Goal: Task Accomplishment & Management: Use online tool/utility

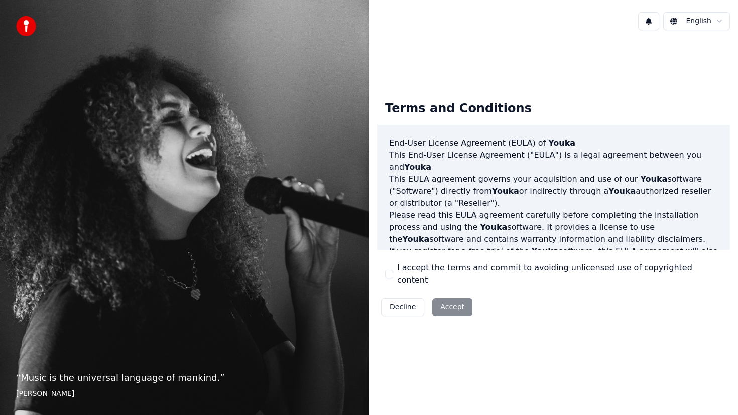
click at [451, 294] on div "Decline Accept" at bounding box center [426, 307] width 99 height 26
click at [434, 272] on label "I accept the terms and commit to avoiding unlicensed use of copyrighted content" at bounding box center [559, 274] width 325 height 24
click at [393, 272] on button "I accept the terms and commit to avoiding unlicensed use of copyrighted content" at bounding box center [389, 274] width 8 height 8
click at [448, 298] on button "Accept" at bounding box center [452, 307] width 40 height 18
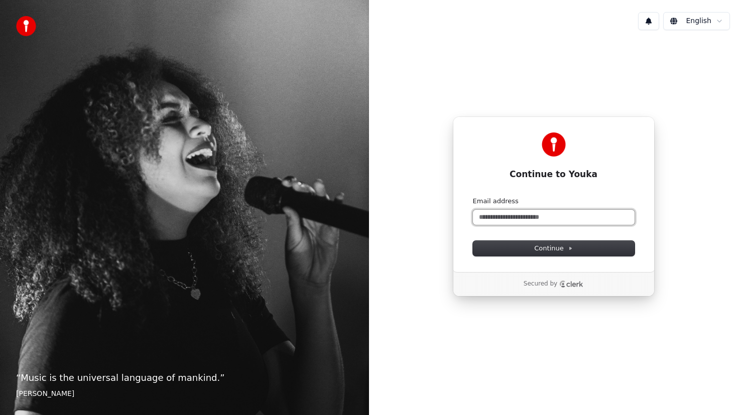
click at [523, 212] on input "Email address" at bounding box center [554, 217] width 162 height 15
click at [473, 197] on button "submit" at bounding box center [473, 197] width 0 height 0
type input "**********"
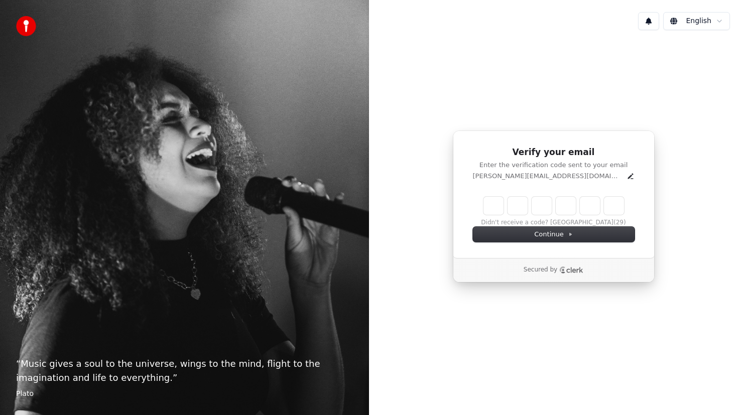
click at [490, 203] on input "Enter verification code" at bounding box center [554, 206] width 141 height 18
paste input "******"
type input "******"
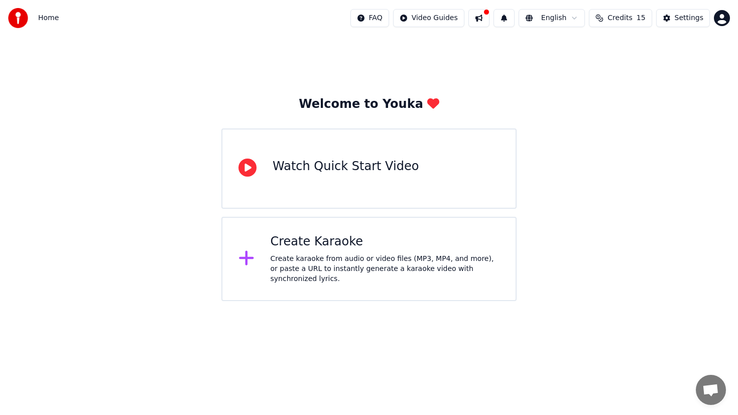
click at [321, 250] on div "Create Karaoke" at bounding box center [385, 242] width 229 height 16
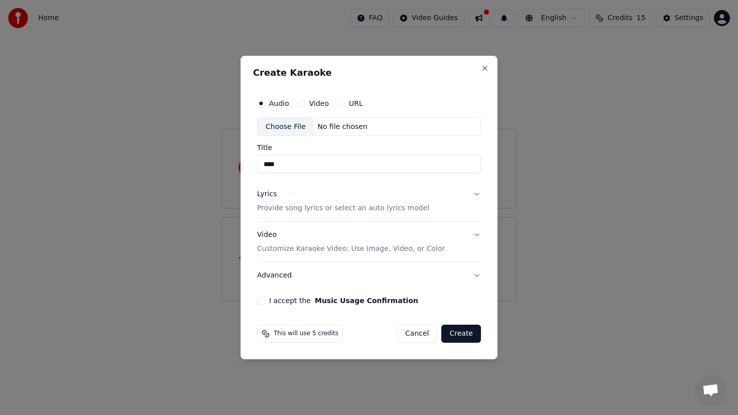
type input "****"
click at [338, 127] on div "No file chosen" at bounding box center [343, 127] width 58 height 10
click at [355, 207] on p "Provide song lyrics or select an auto lyrics model" at bounding box center [343, 209] width 172 height 10
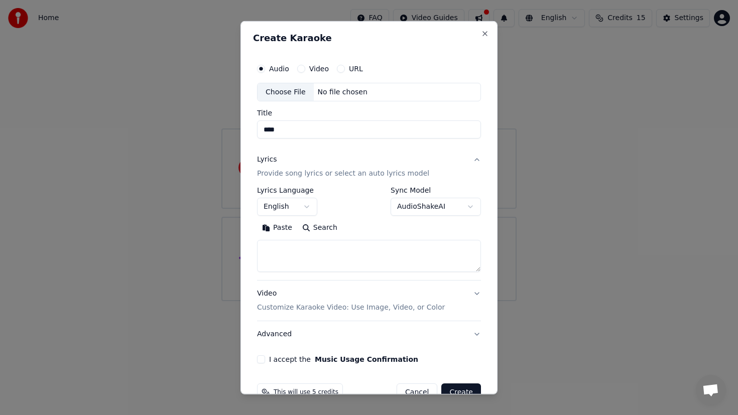
click at [306, 207] on body "**********" at bounding box center [369, 150] width 738 height 301
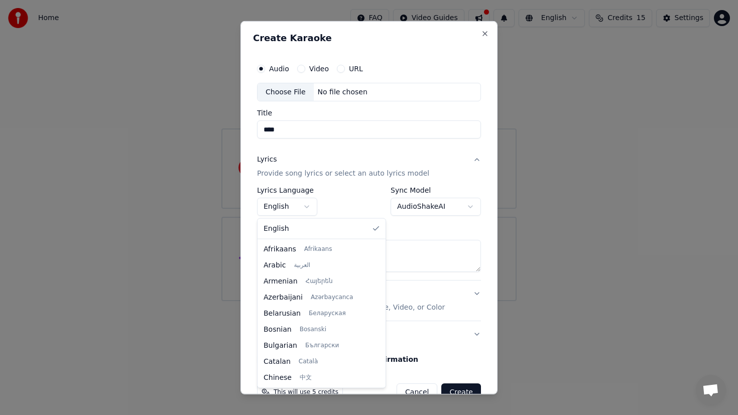
scroll to position [161, 0]
select select "**"
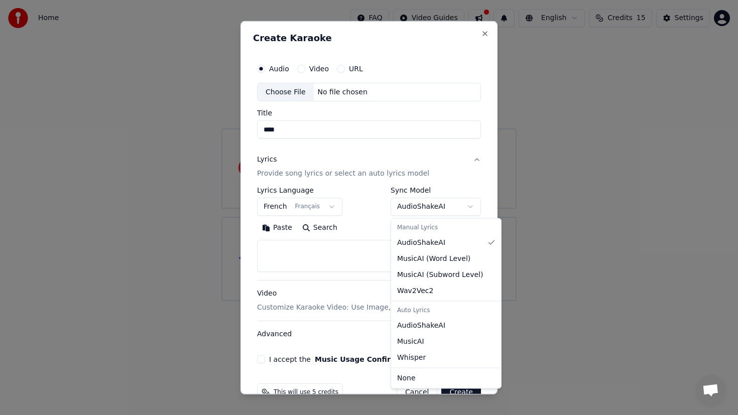
click at [414, 205] on body "**********" at bounding box center [369, 150] width 738 height 301
click at [381, 230] on body "**********" at bounding box center [369, 150] width 738 height 301
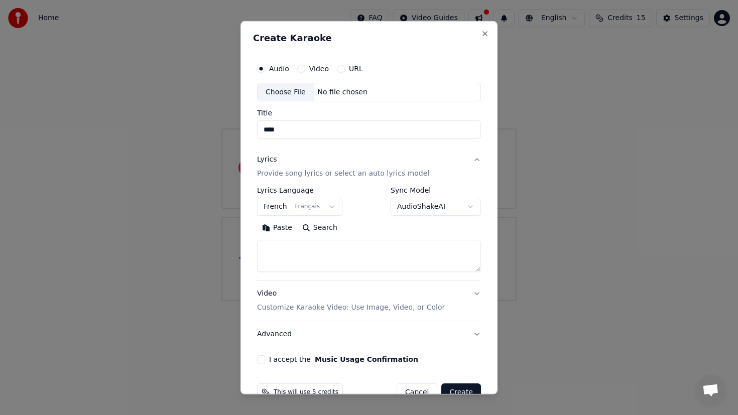
click at [357, 264] on textarea at bounding box center [369, 256] width 224 height 32
click at [338, 254] on textarea at bounding box center [369, 256] width 224 height 32
paste textarea "**********"
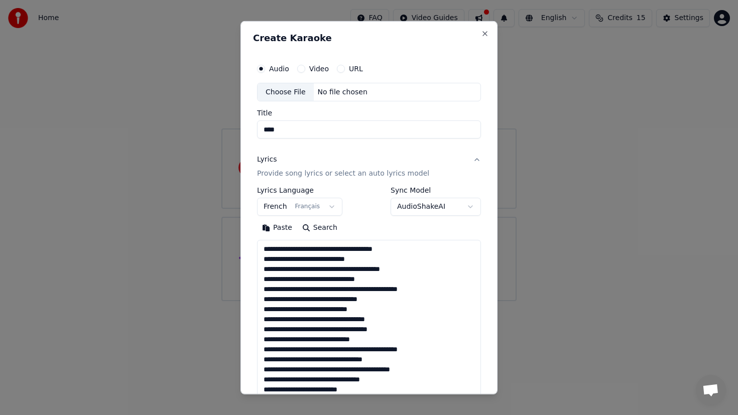
scroll to position [855, 0]
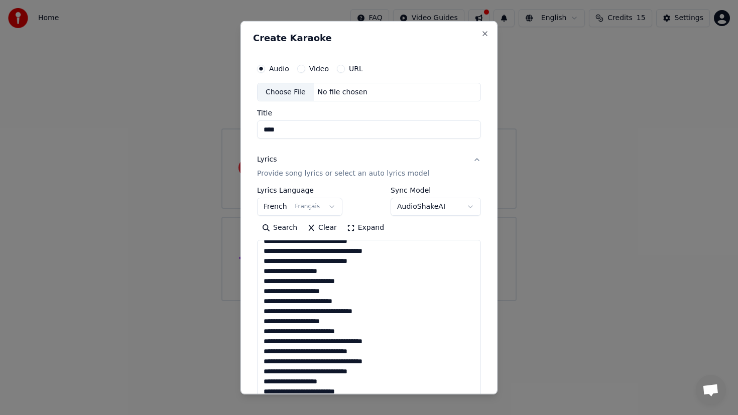
drag, startPoint x: 479, startPoint y: 269, endPoint x: 479, endPoint y: 448, distance: 179.8
click at [479, 301] on html "**********" at bounding box center [369, 150] width 738 height 301
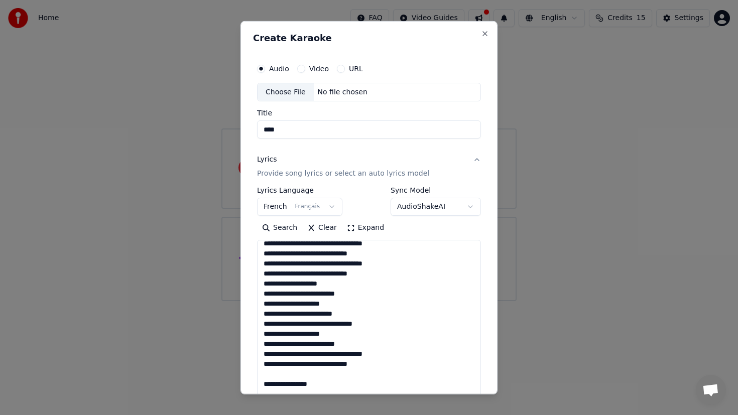
scroll to position [0, 0]
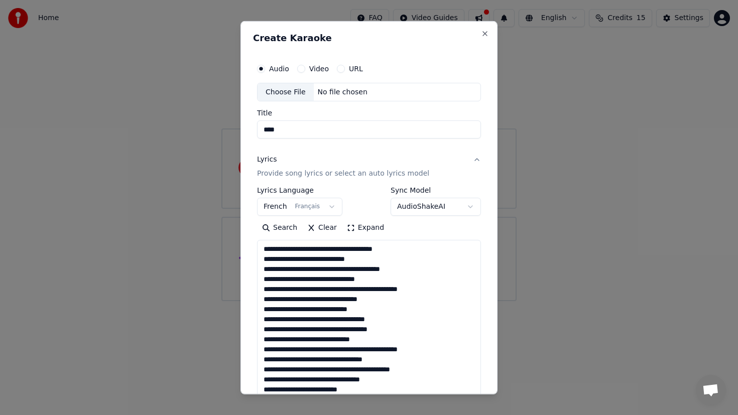
click at [352, 249] on textarea at bounding box center [369, 346] width 224 height 212
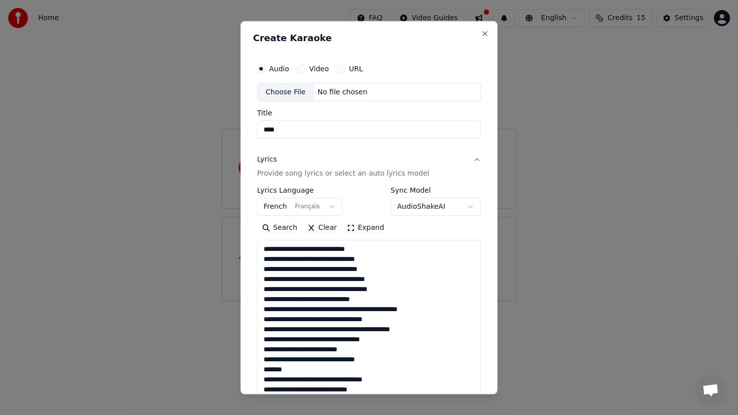
click at [292, 287] on textarea at bounding box center [369, 346] width 224 height 212
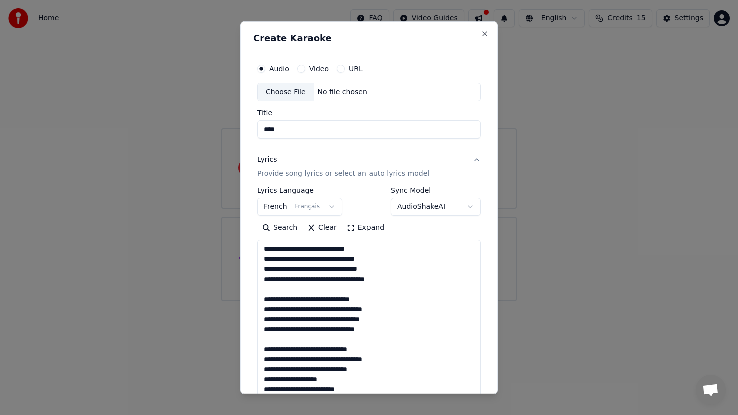
click at [322, 348] on textarea at bounding box center [369, 346] width 224 height 212
click at [324, 358] on textarea at bounding box center [369, 346] width 224 height 212
click at [314, 367] on textarea at bounding box center [369, 346] width 224 height 212
click at [309, 379] on textarea at bounding box center [369, 346] width 224 height 212
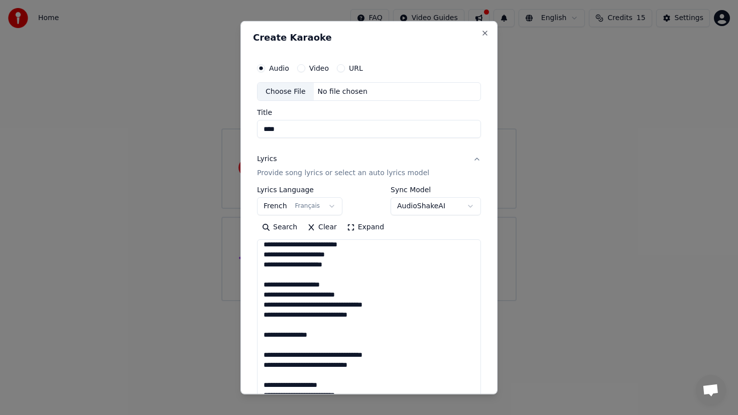
scroll to position [116, 0]
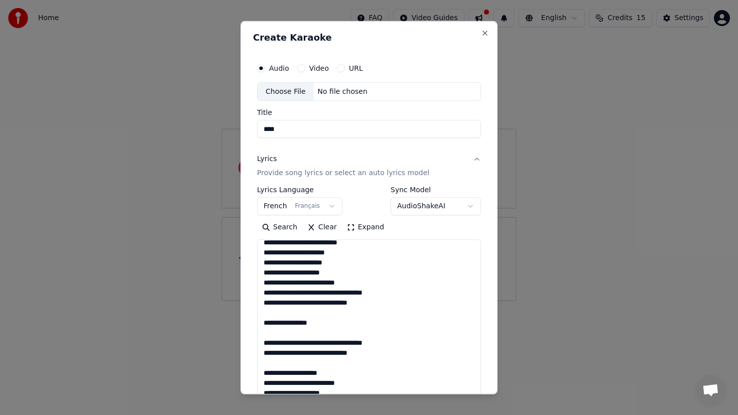
click at [300, 273] on textarea at bounding box center [369, 346] width 224 height 212
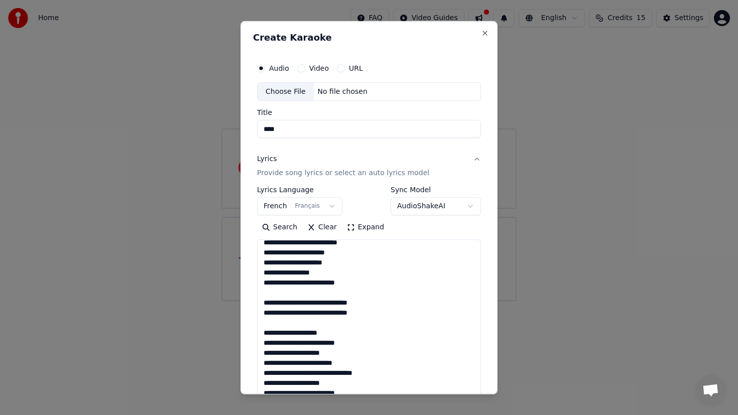
click at [323, 302] on textarea at bounding box center [369, 346] width 224 height 212
paste textarea
click at [315, 332] on textarea at bounding box center [369, 346] width 224 height 212
click at [329, 343] on textarea at bounding box center [369, 346] width 224 height 212
click at [300, 352] on textarea at bounding box center [369, 346] width 224 height 212
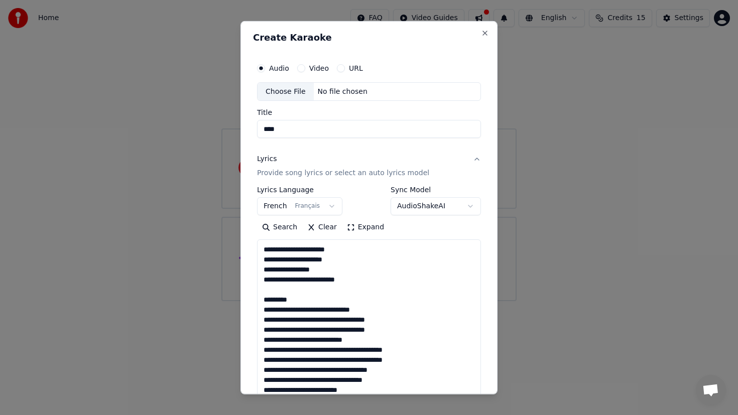
scroll to position [222, 0]
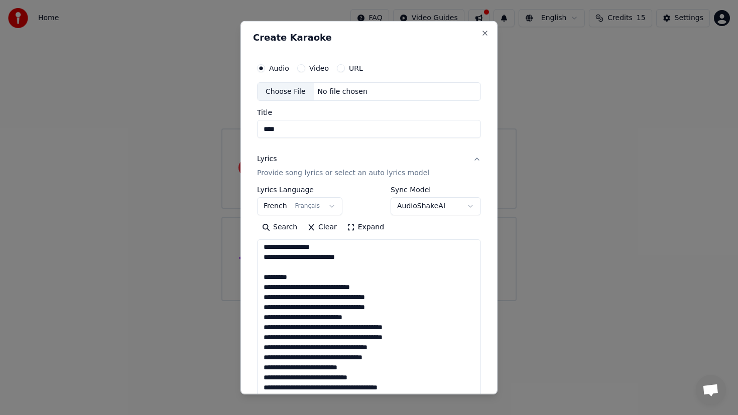
drag, startPoint x: 265, startPoint y: 279, endPoint x: 380, endPoint y: 287, distance: 114.8
click at [380, 287] on textarea at bounding box center [369, 346] width 224 height 212
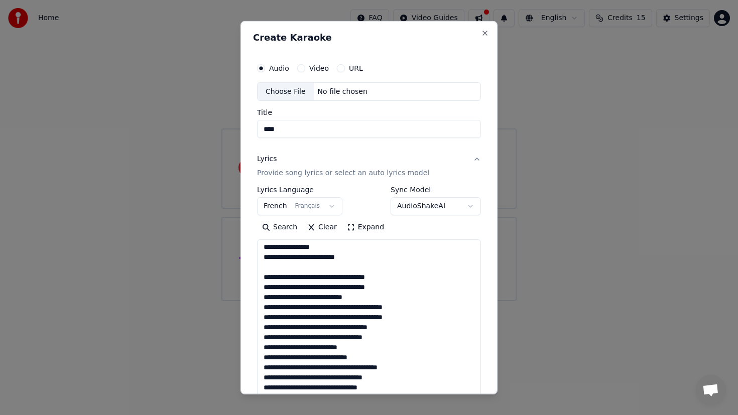
click at [367, 276] on textarea at bounding box center [369, 346] width 224 height 212
click at [357, 287] on textarea at bounding box center [369, 346] width 224 height 212
click at [352, 295] on textarea at bounding box center [369, 346] width 224 height 212
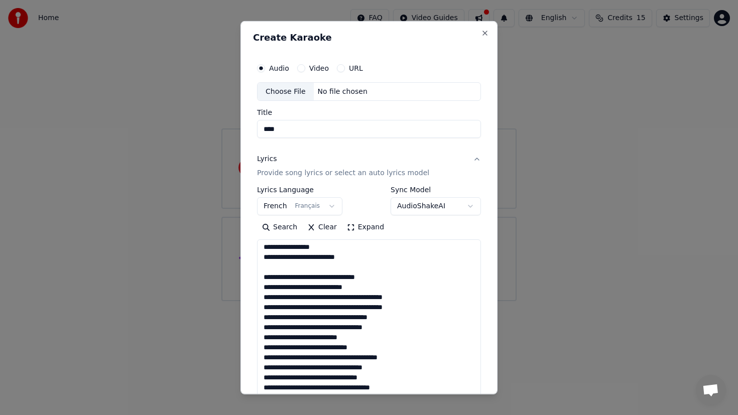
click at [352, 295] on textarea at bounding box center [369, 346] width 224 height 212
click at [333, 308] on textarea at bounding box center [369, 346] width 224 height 212
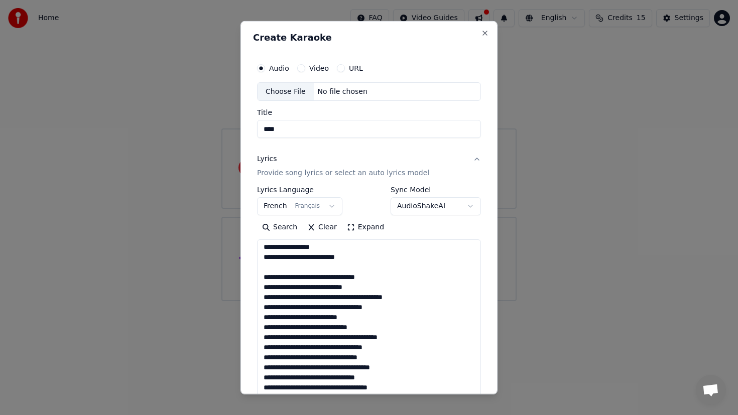
click at [340, 314] on textarea at bounding box center [369, 346] width 224 height 212
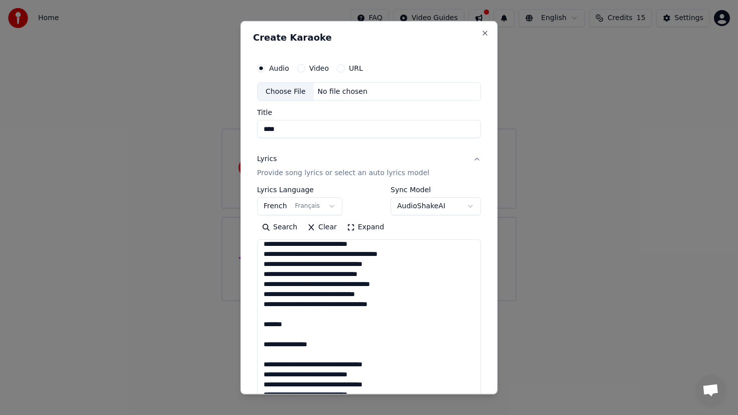
scroll to position [286, 0]
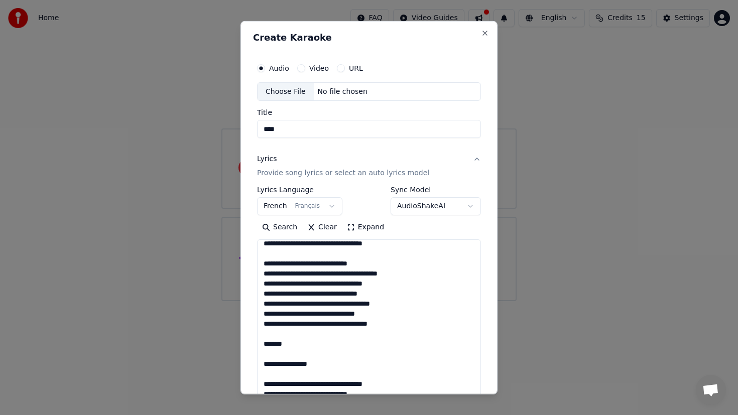
click at [319, 274] on textarea at bounding box center [369, 346] width 224 height 212
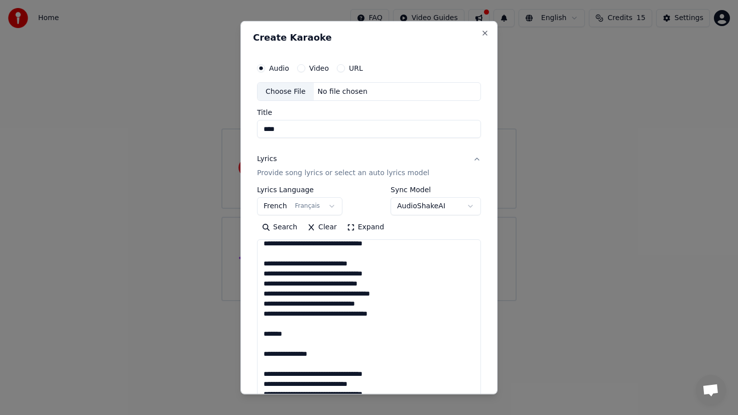
click at [309, 283] on textarea at bounding box center [369, 346] width 224 height 212
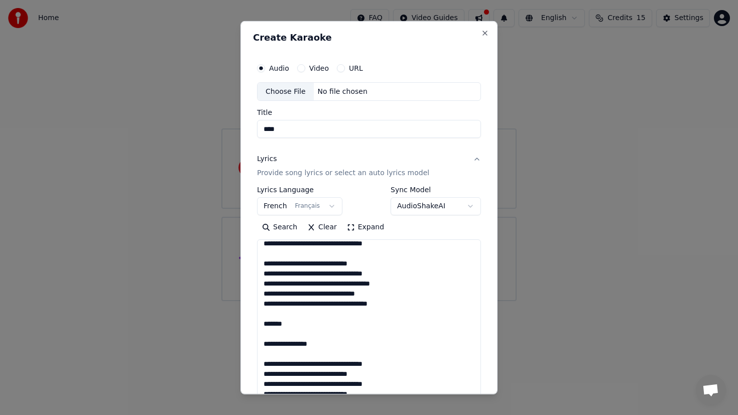
click at [324, 283] on textarea at bounding box center [369, 346] width 224 height 212
click at [321, 290] on textarea at bounding box center [369, 346] width 224 height 212
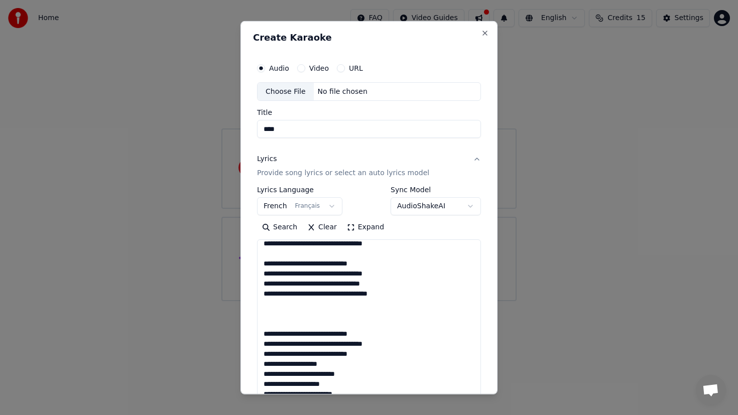
paste textarea
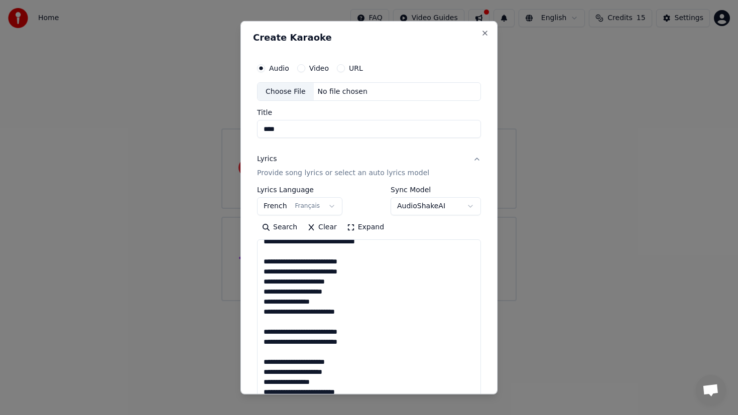
scroll to position [89, 0]
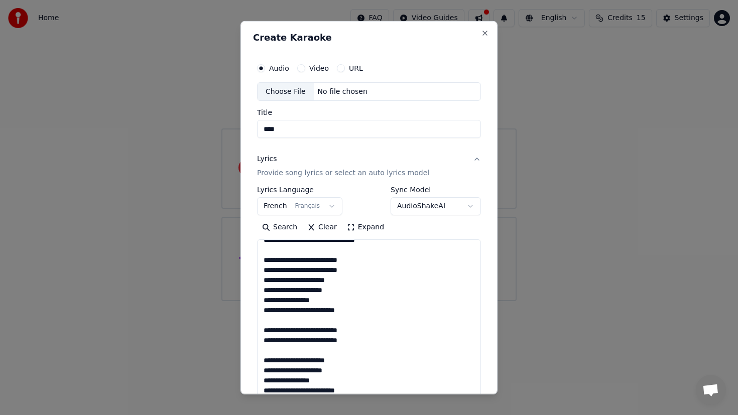
drag, startPoint x: 265, startPoint y: 261, endPoint x: 376, endPoint y: 340, distance: 136.4
click at [376, 340] on textarea at bounding box center [369, 346] width 224 height 212
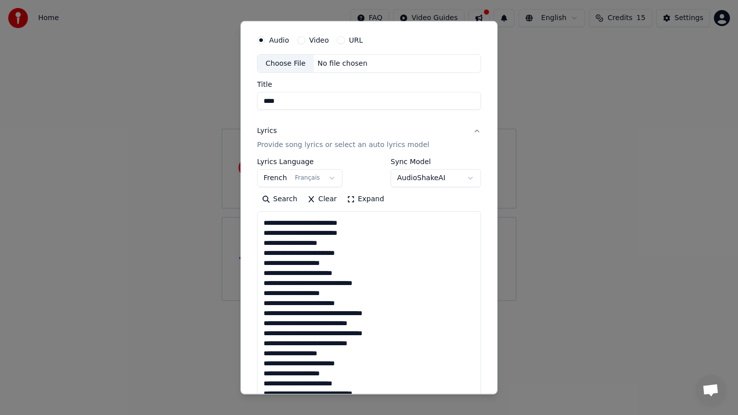
scroll to position [24, 0]
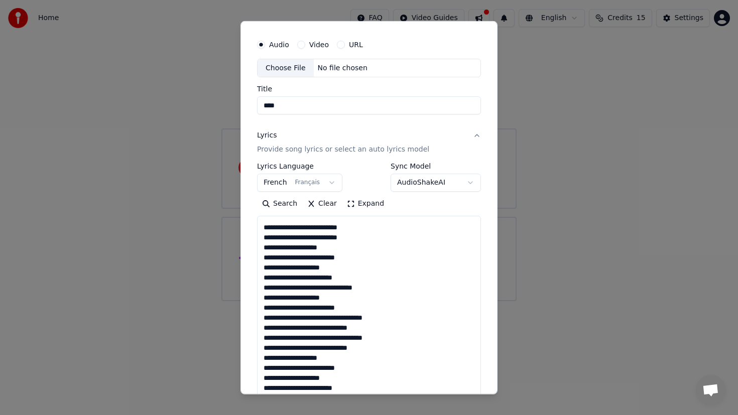
drag, startPoint x: 392, startPoint y: 348, endPoint x: 260, endPoint y: 226, distance: 180.2
click at [260, 226] on textarea at bounding box center [369, 322] width 224 height 212
paste textarea "**********"
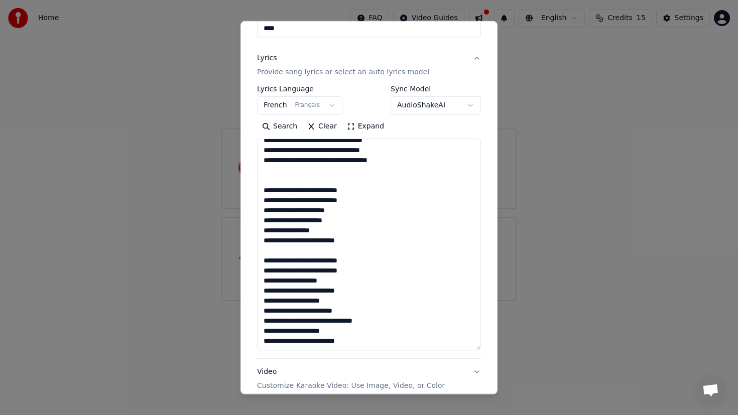
scroll to position [104, 0]
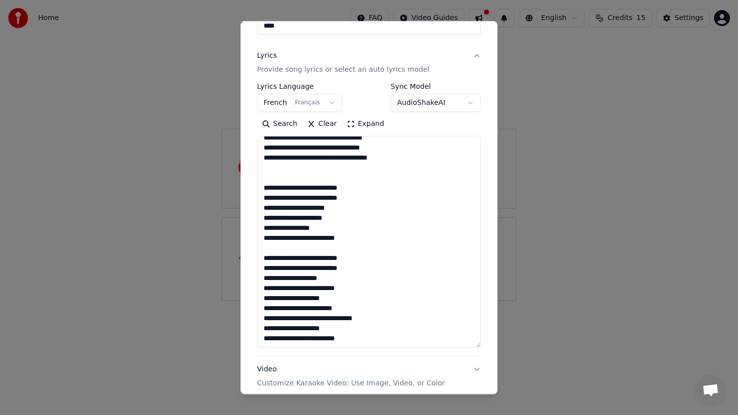
drag, startPoint x: 358, startPoint y: 241, endPoint x: 255, endPoint y: 207, distance: 108.1
click at [254, 207] on div "**********" at bounding box center [369, 196] width 232 height 493
drag, startPoint x: 365, startPoint y: 337, endPoint x: 264, endPoint y: 281, distance: 116.2
click at [264, 281] on textarea at bounding box center [369, 242] width 224 height 212
paste textarea "**********"
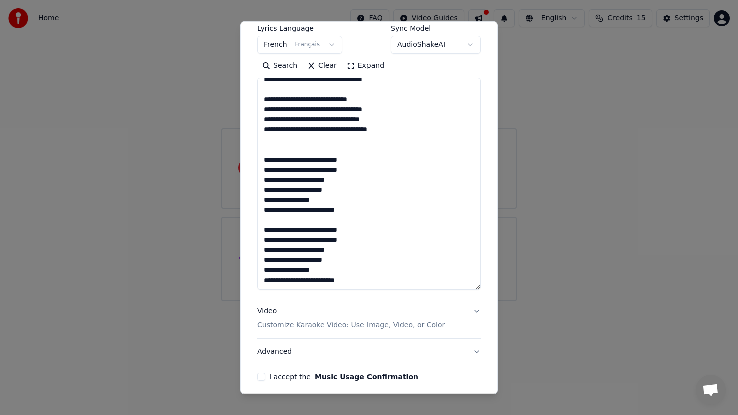
scroll to position [203, 0]
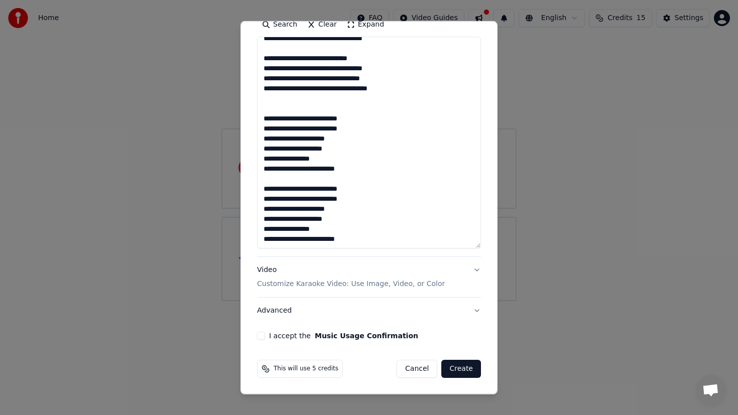
type textarea "**********"
click at [264, 334] on button "I accept the Music Usage Confirmation" at bounding box center [261, 336] width 8 height 8
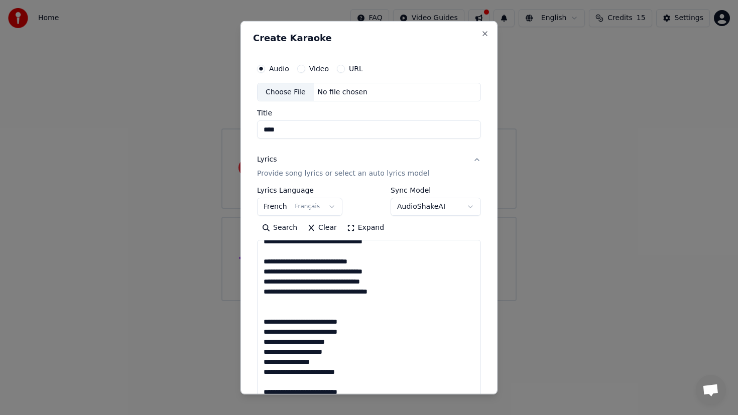
click at [325, 91] on div "No file chosen" at bounding box center [343, 92] width 58 height 10
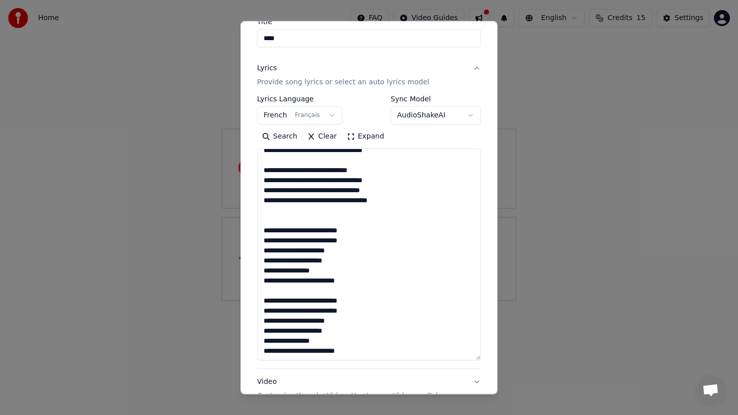
scroll to position [203, 0]
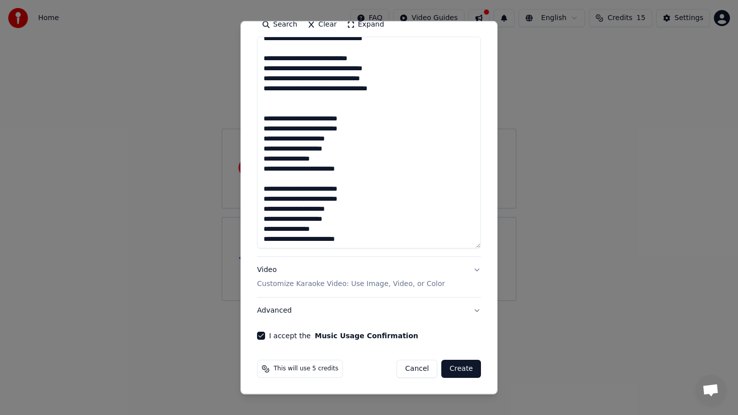
type input "**********"
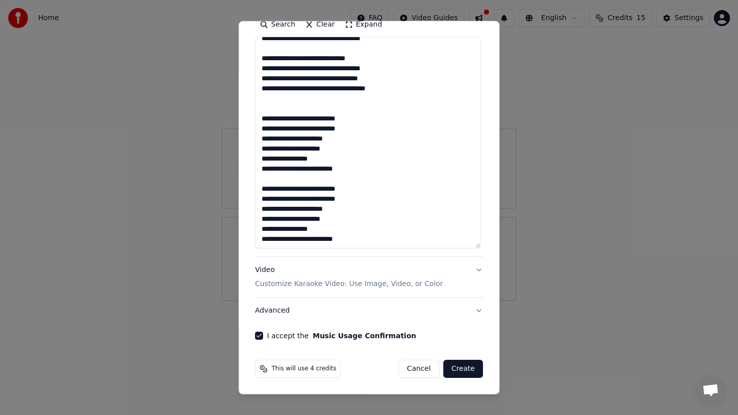
click at [462, 368] on button "Create" at bounding box center [463, 369] width 40 height 18
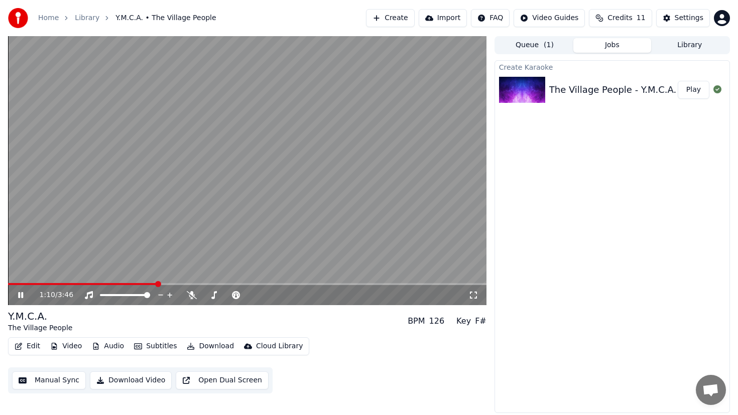
click at [12, 283] on span at bounding box center [82, 284] width 149 height 2
click at [22, 343] on icon "button" at bounding box center [19, 346] width 8 height 7
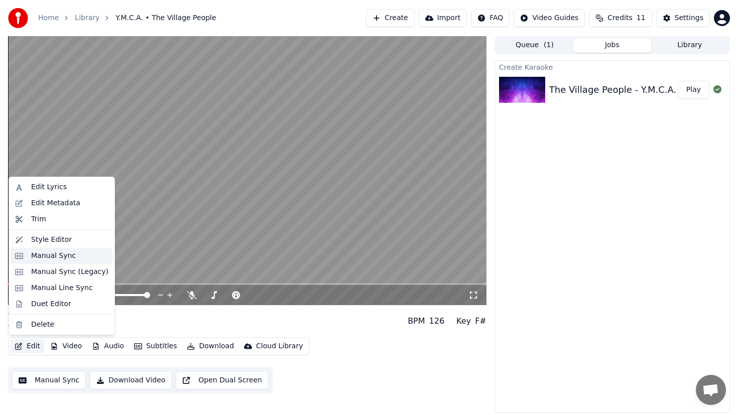
click at [76, 257] on div "Manual Sync" at bounding box center [69, 256] width 77 height 10
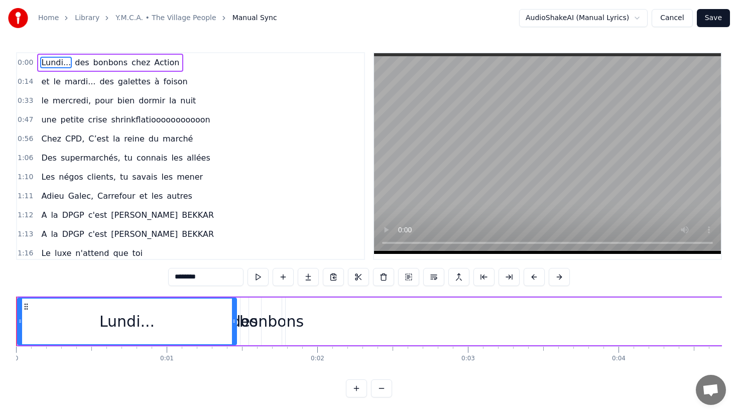
click at [9, 306] on div "Home Library Y.M.C.A. • The Village People Manual Sync AudioShakeAI (Manual Lyr…" at bounding box center [369, 199] width 738 height 398
click at [28, 58] on span "0:00" at bounding box center [26, 63] width 16 height 10
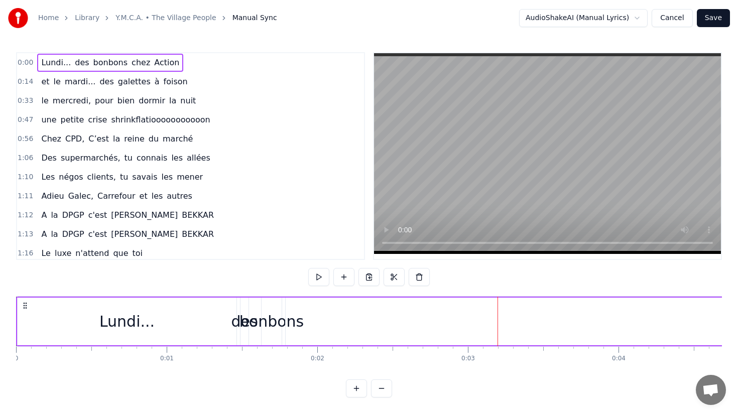
click at [17, 311] on div "Lundi..." at bounding box center [127, 322] width 220 height 48
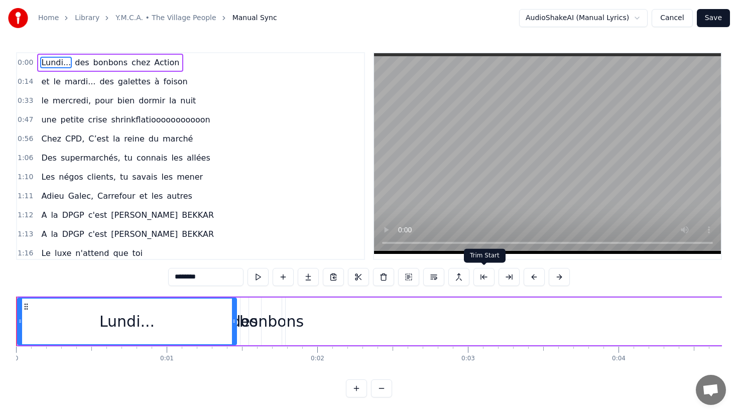
click at [489, 281] on button at bounding box center [483, 277] width 21 height 18
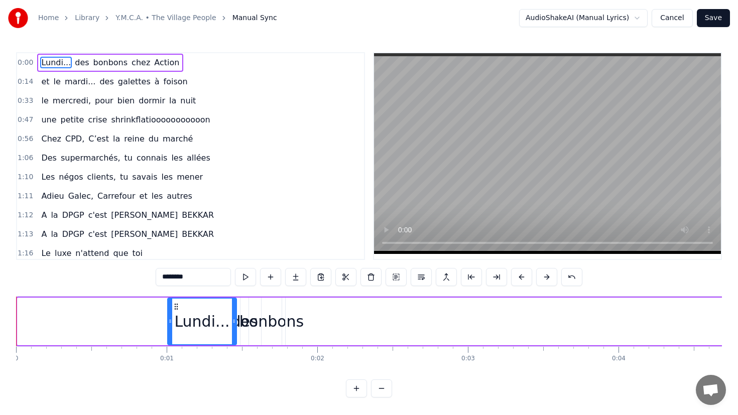
drag, startPoint x: 21, startPoint y: 324, endPoint x: 171, endPoint y: 328, distance: 150.2
click at [171, 328] on div at bounding box center [170, 322] width 4 height 46
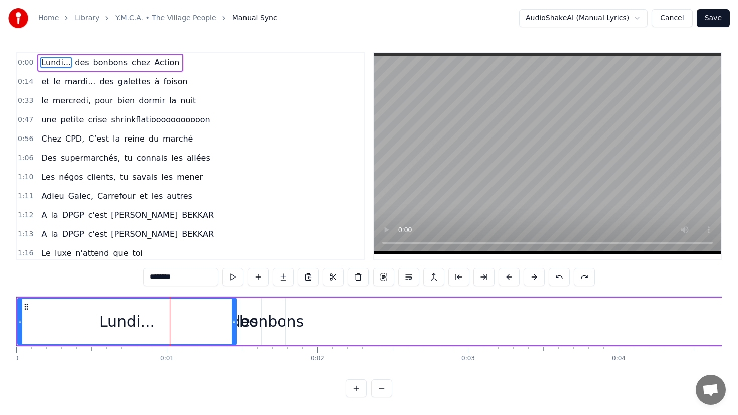
click at [369, 365] on div "0 0:01 0:02 0:03 0:04 0:05 0:06 0:07 0:08 0:09 0:10 0:11 0:12 0:13 0:14 0:15 0:…" at bounding box center [369, 358] width 706 height 25
click at [23, 63] on span "0:00" at bounding box center [26, 63] width 16 height 10
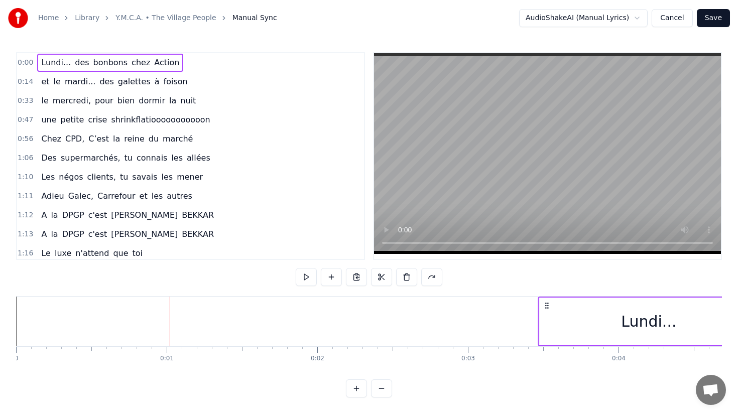
drag, startPoint x: 26, startPoint y: 304, endPoint x: 548, endPoint y: 324, distance: 522.6
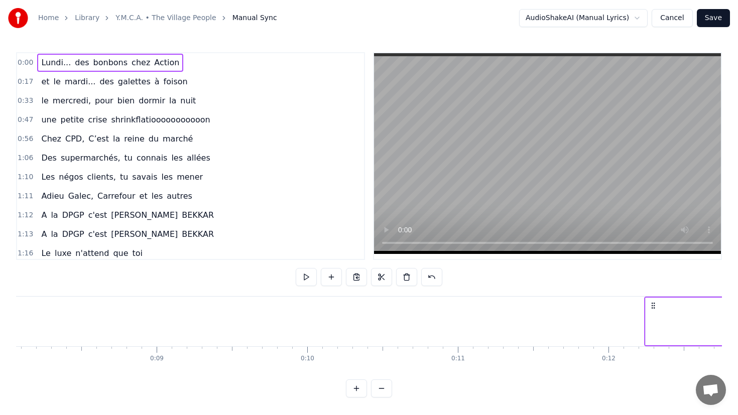
scroll to position [0, 1233]
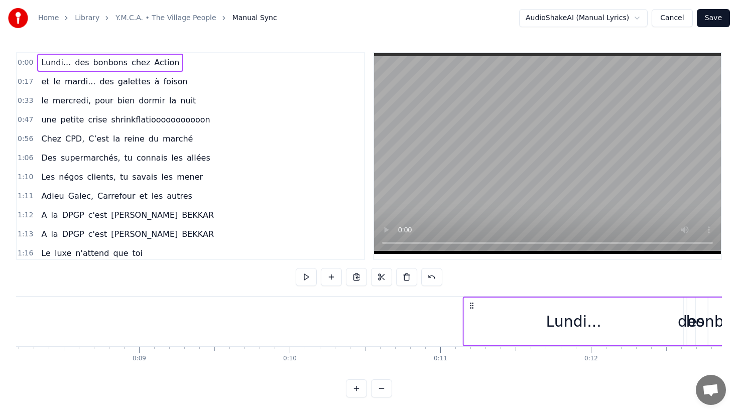
drag, startPoint x: 24, startPoint y: 304, endPoint x: 471, endPoint y: 314, distance: 447.0
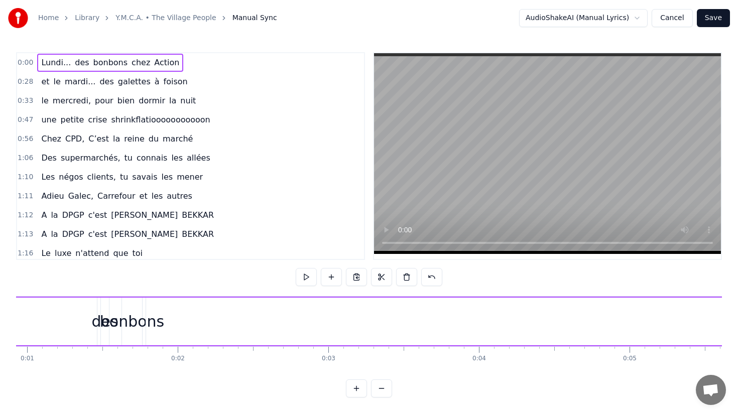
scroll to position [0, 0]
click at [95, 325] on div "Lundi..." at bounding box center [127, 322] width 219 height 48
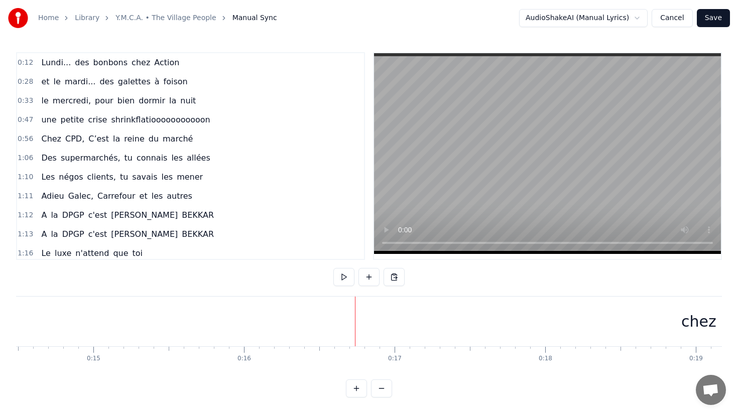
scroll to position [0, 2163]
click at [629, 20] on html "Home Library Y.M.C.A. • The Village People Manual Sync AudioShakeAI (Manual Lyr…" at bounding box center [369, 207] width 738 height 414
click at [630, 22] on html "Home Library Y.M.C.A. • The Village People Manual Sync AudioShakeAI (Manual Lyr…" at bounding box center [369, 207] width 738 height 414
click at [233, 377] on div "0:12 Lundi... des bonbons chez Action 0:28 et le mardi... des galettes à foison…" at bounding box center [369, 224] width 706 height 345
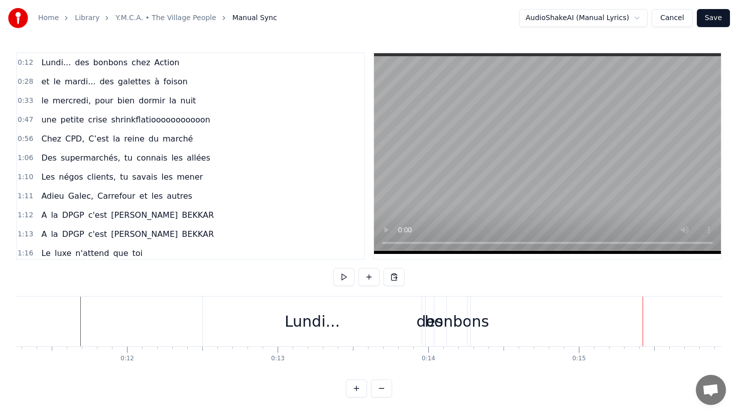
scroll to position [0, 1687]
click at [317, 327] on div "Lundi..." at bounding box center [321, 321] width 55 height 23
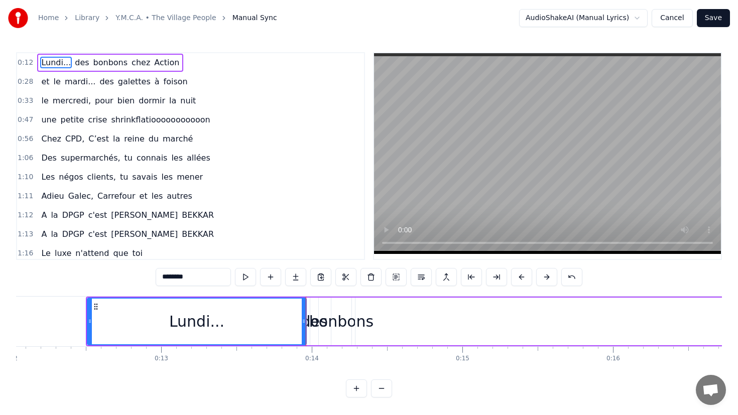
type input "****"
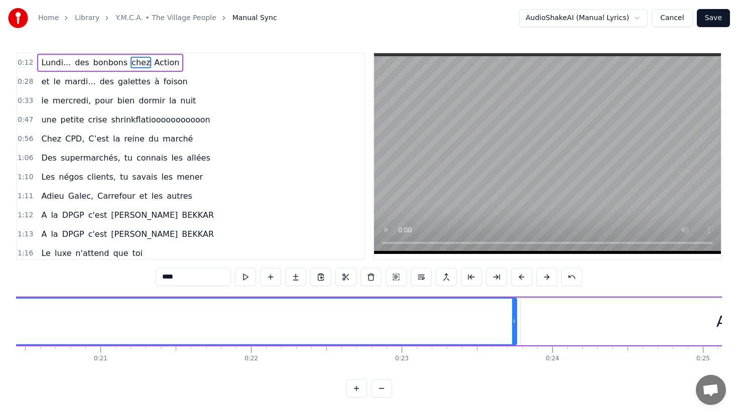
scroll to position [0, 3088]
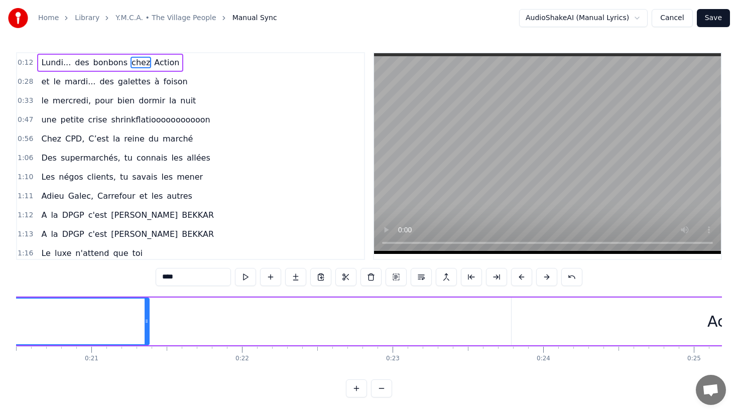
drag, startPoint x: 505, startPoint y: 316, endPoint x: 87, endPoint y: 312, distance: 417.8
click at [145, 312] on div at bounding box center [147, 322] width 4 height 46
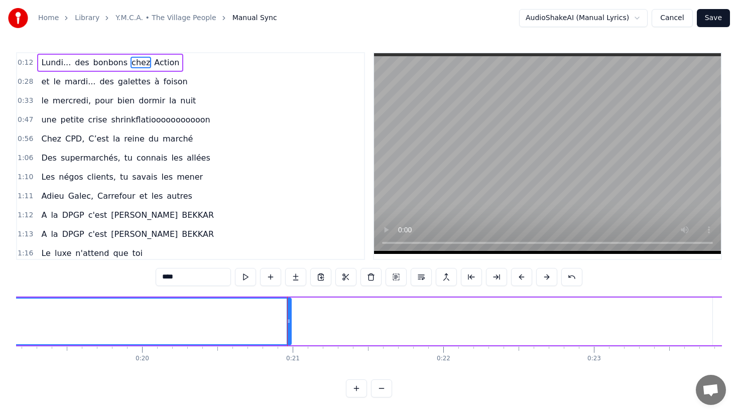
scroll to position [0, 2816]
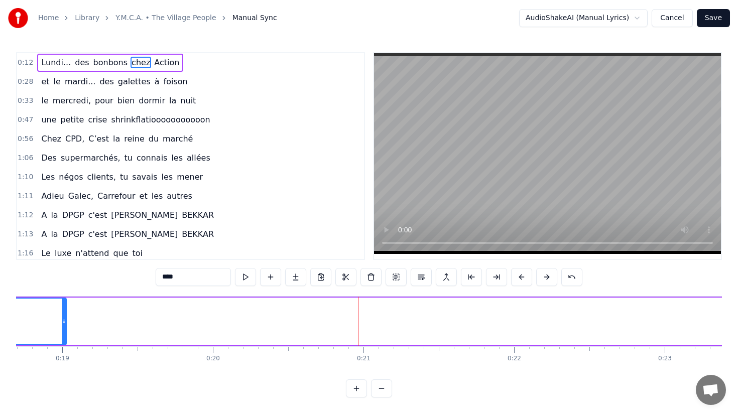
drag, startPoint x: 361, startPoint y: 324, endPoint x: 65, endPoint y: 315, distance: 295.9
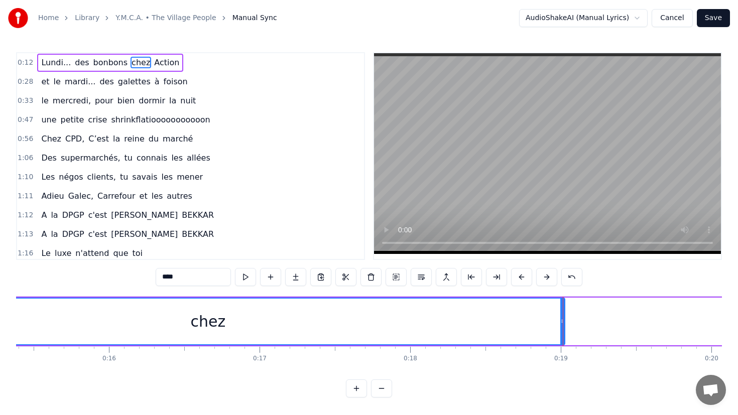
scroll to position [0, 2302]
click at [578, 322] on div at bounding box center [578, 322] width 1 height 50
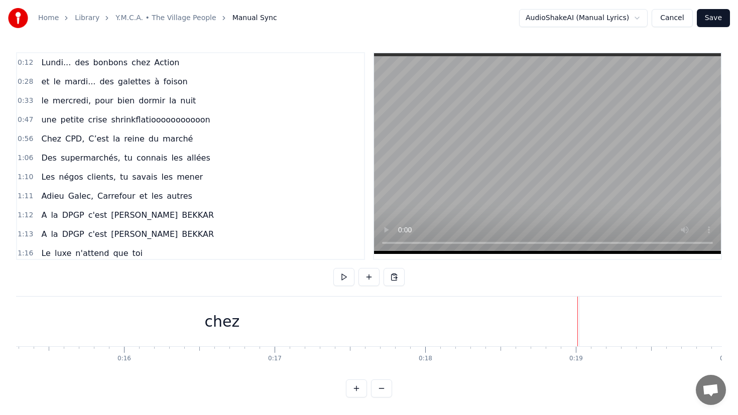
click at [523, 318] on div "chez" at bounding box center [222, 322] width 714 height 50
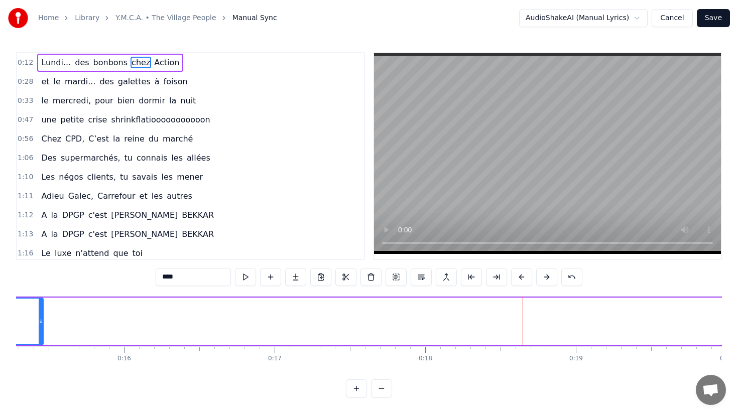
drag, startPoint x: 578, startPoint y: 319, endPoint x: 31, endPoint y: 317, distance: 547.8
click at [39, 317] on icon at bounding box center [41, 321] width 4 height 8
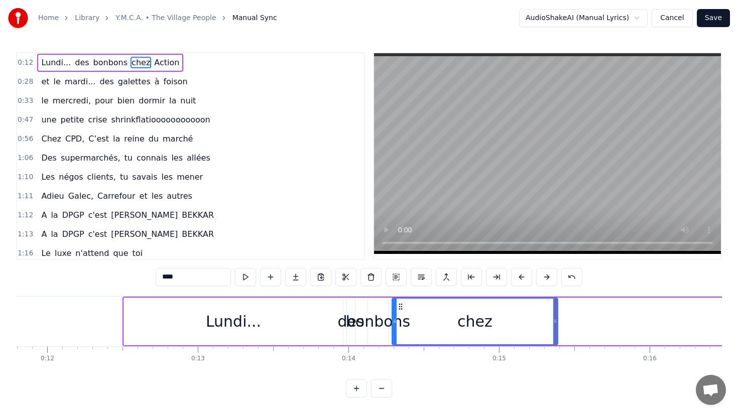
scroll to position [0, 1782]
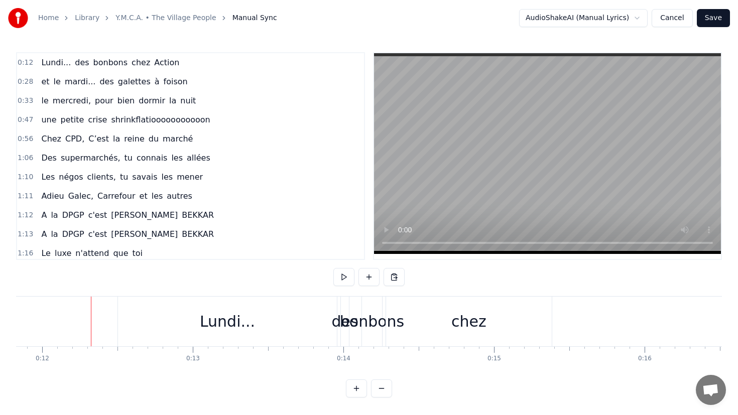
click at [95, 289] on div "0:12 Lundi... des bonbons chez Action 0:28 et le mardi... des galettes à foison…" at bounding box center [369, 224] width 706 height 345
click at [89, 271] on div "0:12 Lundi... des bonbons chez Action 0:28 et le mardi... des galettes à foison…" at bounding box center [369, 224] width 706 height 345
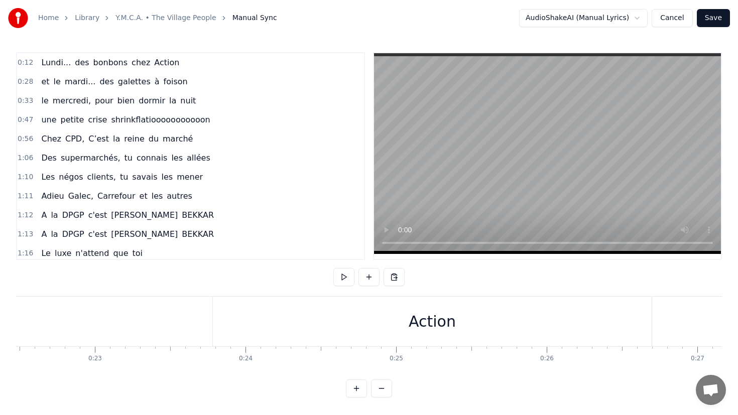
scroll to position [0, 3405]
click at [427, 319] on div "Action" at bounding box center [413, 321] width 47 height 23
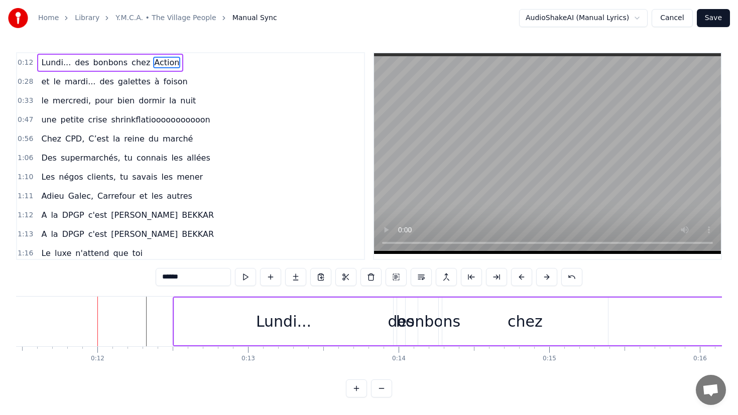
scroll to position [0, 1757]
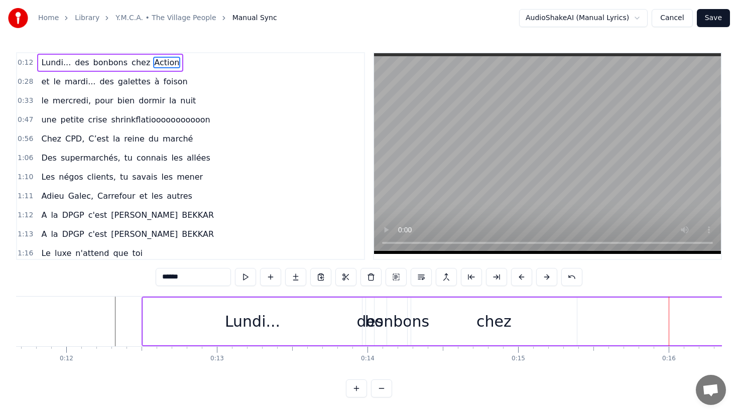
click at [522, 378] on div "0:12 Lundi... des bonbons chez Action 0:28 et le mardi... des galettes à foison…" at bounding box center [369, 224] width 706 height 345
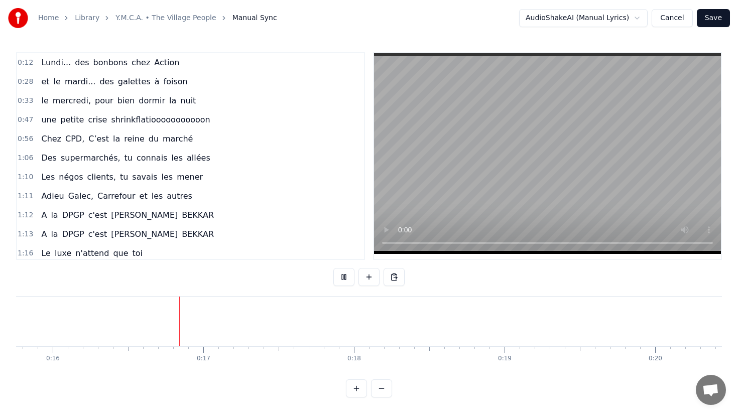
scroll to position [0, 2376]
click at [683, 22] on button "Cancel" at bounding box center [672, 18] width 41 height 18
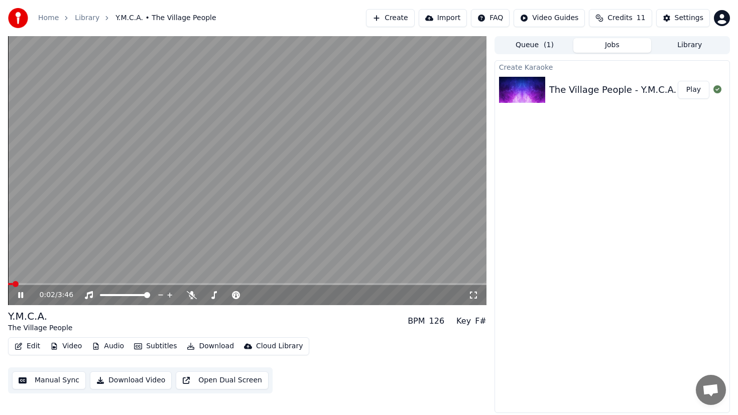
click at [34, 348] on button "Edit" at bounding box center [28, 346] width 34 height 14
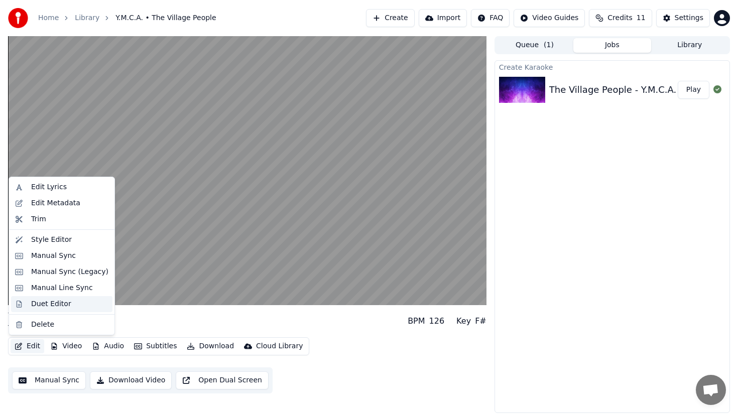
click at [71, 301] on div "Duet Editor" at bounding box center [69, 304] width 77 height 10
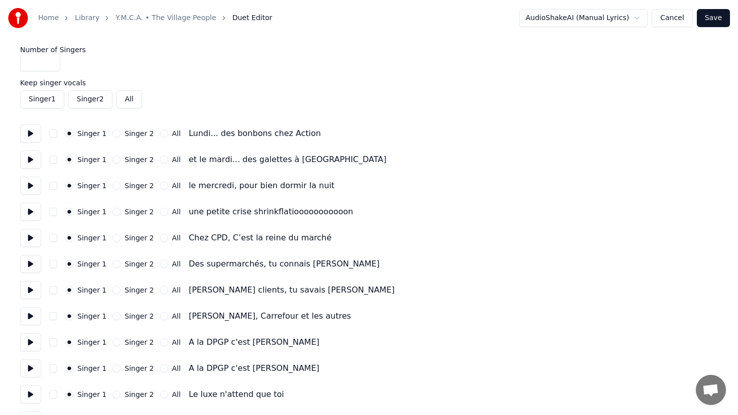
click at [668, 17] on button "Cancel" at bounding box center [672, 18] width 41 height 18
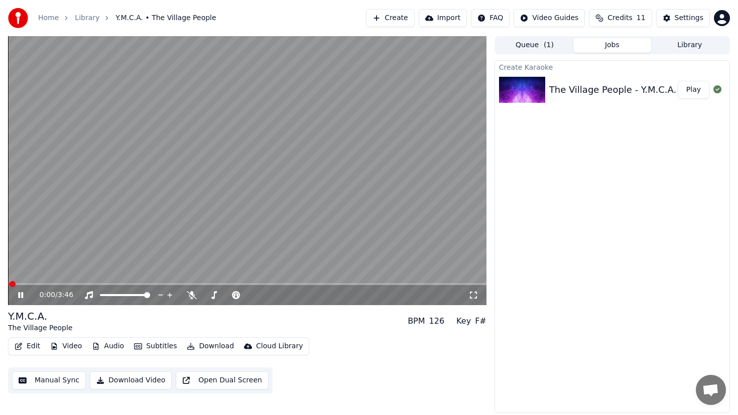
click at [35, 344] on button "Edit" at bounding box center [28, 346] width 34 height 14
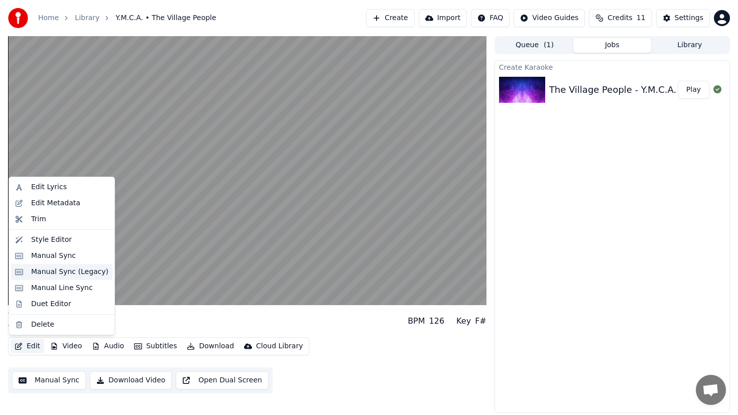
click at [67, 271] on div "Manual Sync (Legacy)" at bounding box center [69, 272] width 77 height 10
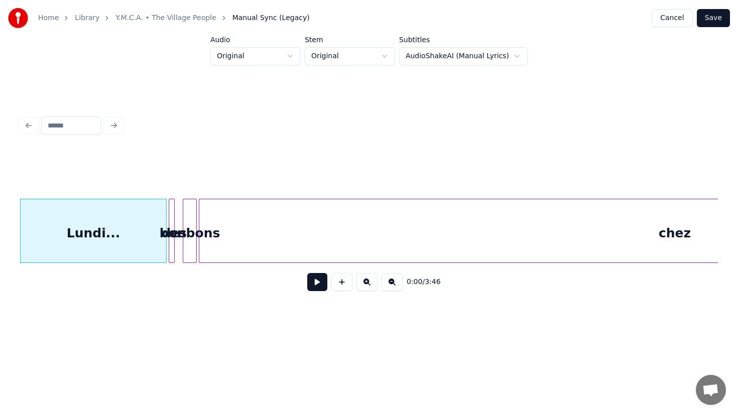
click at [319, 284] on button at bounding box center [317, 282] width 20 height 18
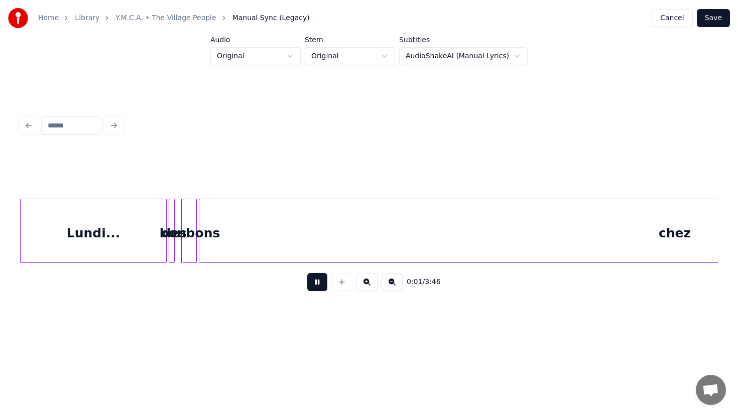
click at [319, 284] on button at bounding box center [317, 282] width 20 height 18
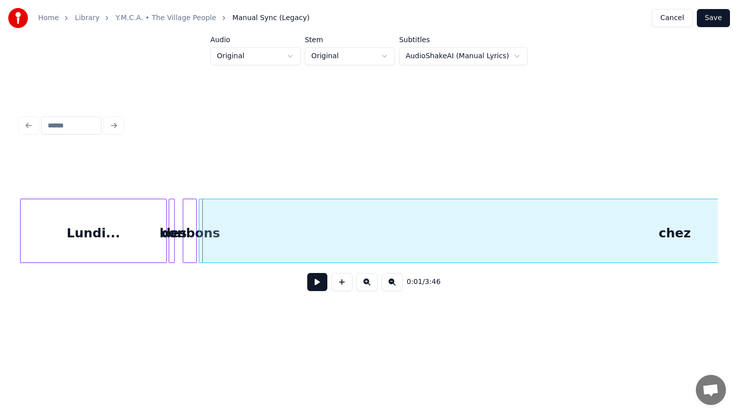
click at [665, 16] on button "Cancel" at bounding box center [672, 18] width 41 height 18
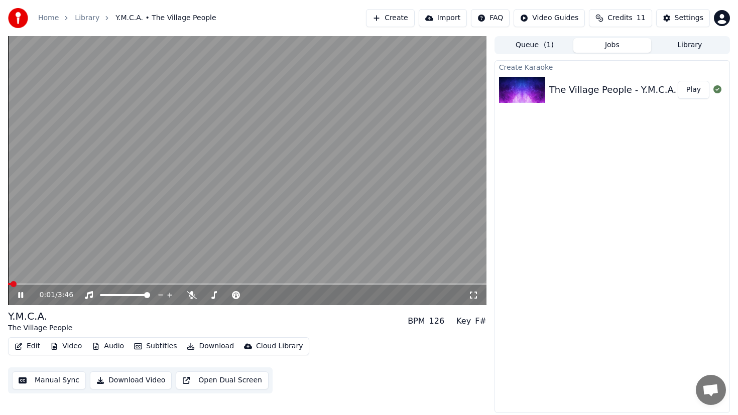
click at [33, 344] on button "Edit" at bounding box center [28, 346] width 34 height 14
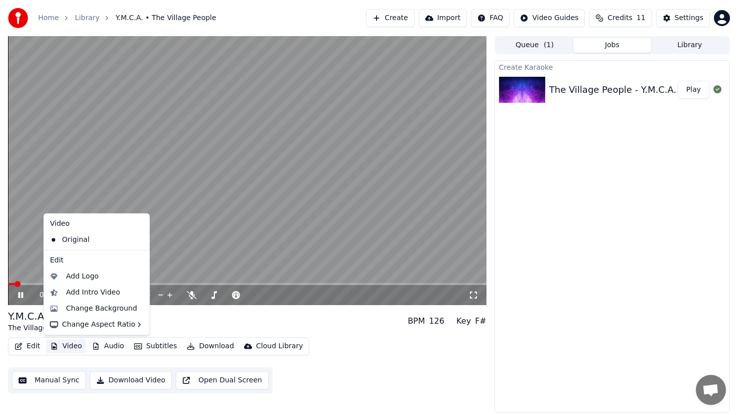
click at [55, 375] on button "Manual Sync" at bounding box center [49, 381] width 74 height 18
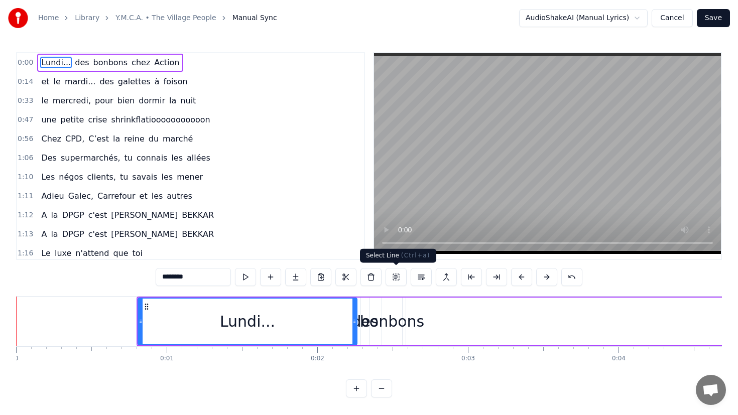
click at [396, 276] on button at bounding box center [396, 277] width 21 height 18
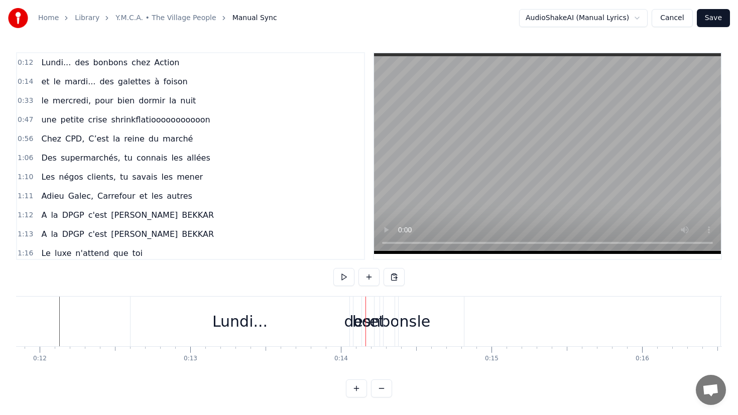
scroll to position [0, 1846]
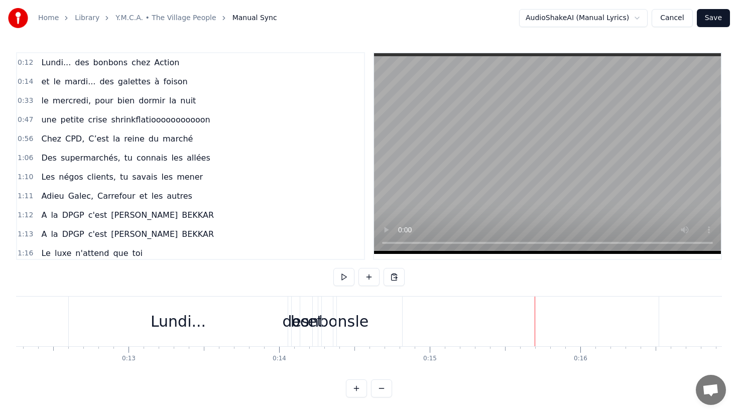
click at [75, 65] on span "des" at bounding box center [82, 63] width 16 height 12
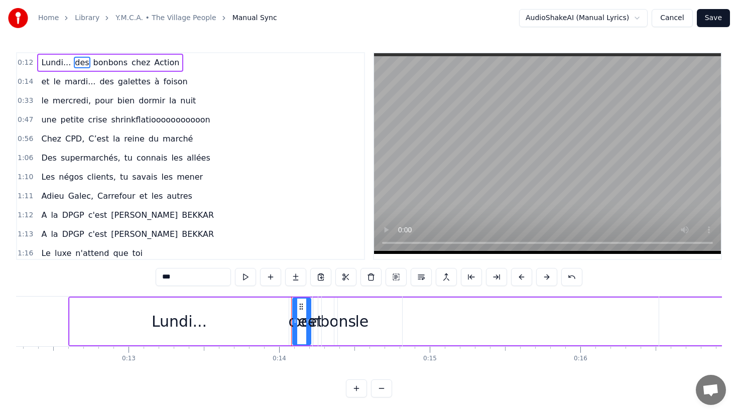
drag, startPoint x: 298, startPoint y: 320, endPoint x: 308, endPoint y: 318, distance: 10.4
click at [308, 318] on icon at bounding box center [308, 321] width 4 height 8
click at [107, 63] on span "bonbons" at bounding box center [110, 63] width 37 height 12
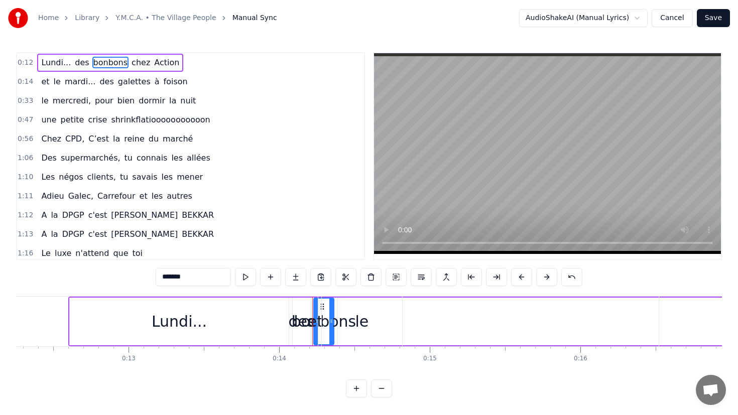
click at [134, 60] on span "chez" at bounding box center [141, 63] width 21 height 12
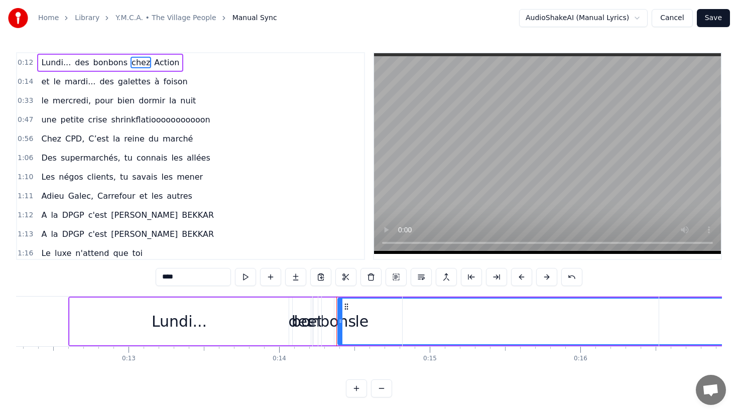
drag, startPoint x: 338, startPoint y: 321, endPoint x: 356, endPoint y: 322, distance: 17.6
click at [356, 322] on div "le" at bounding box center [362, 322] width 80 height 50
type input "**"
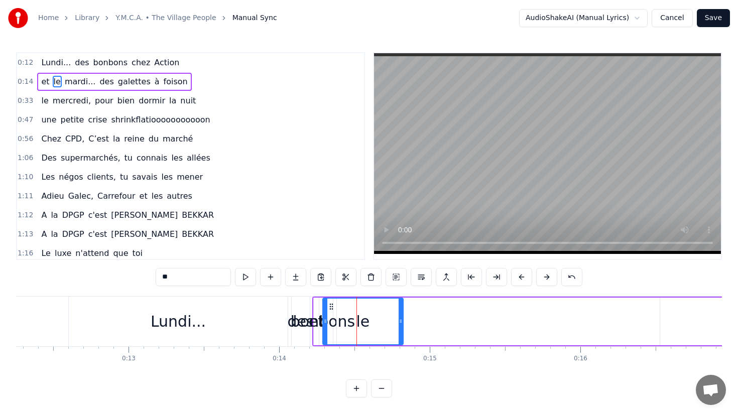
click at [676, 21] on button "Cancel" at bounding box center [672, 18] width 41 height 18
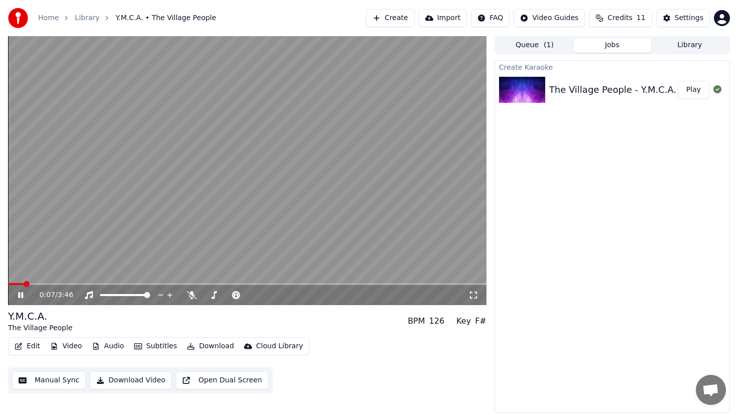
click at [305, 159] on video at bounding box center [247, 170] width 479 height 269
click at [683, 15] on div "Settings" at bounding box center [689, 18] width 29 height 10
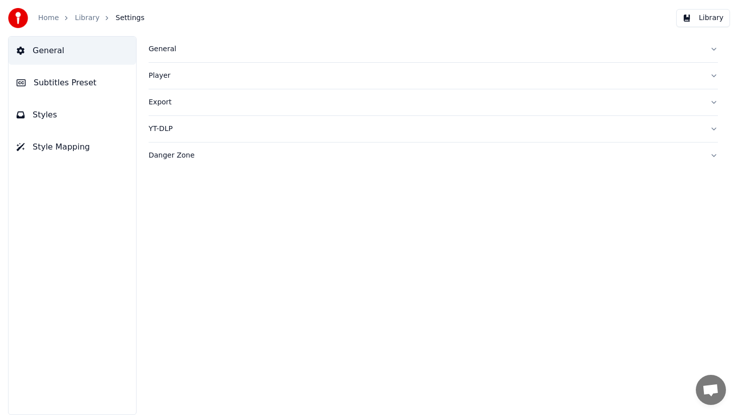
click at [107, 129] on button "Styles" at bounding box center [73, 115] width 128 height 28
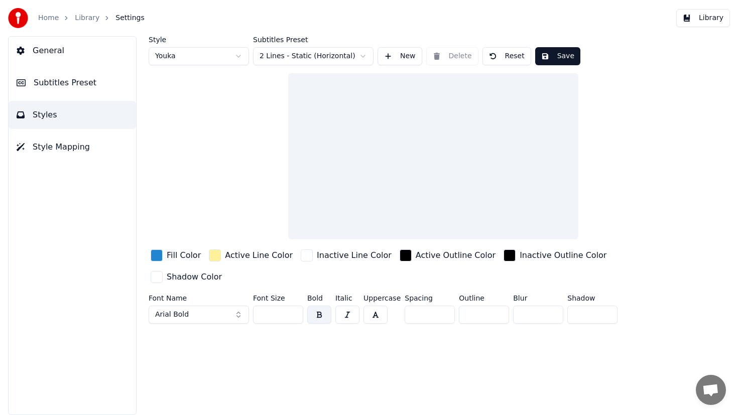
click at [88, 90] on button "Subtitles Preset" at bounding box center [73, 83] width 128 height 28
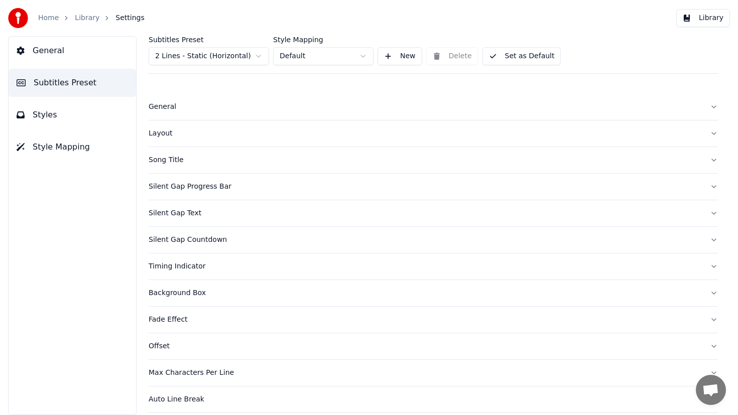
click at [83, 132] on div "General Subtitles Preset Styles Style Mapping" at bounding box center [72, 225] width 129 height 379
click at [82, 146] on span "Style Mapping" at bounding box center [61, 147] width 57 height 12
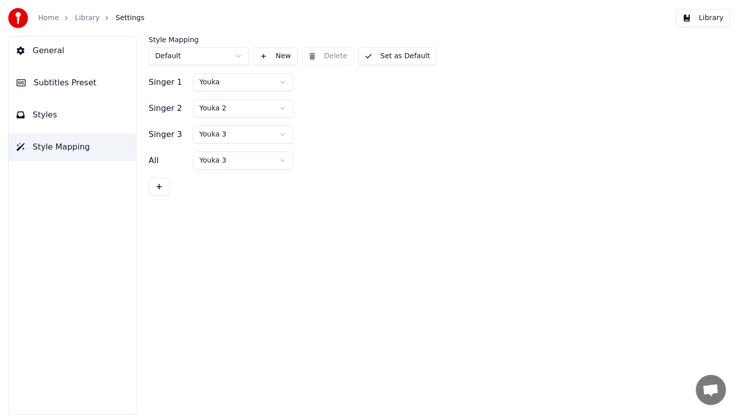
click at [81, 120] on button "Styles" at bounding box center [73, 115] width 128 height 28
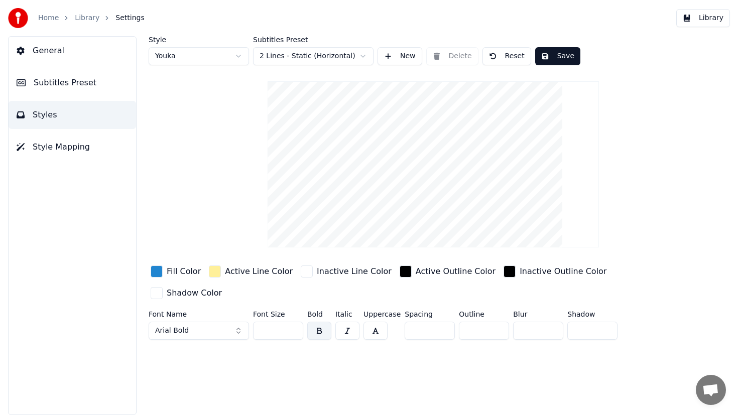
click at [77, 137] on button "Style Mapping" at bounding box center [73, 147] width 128 height 28
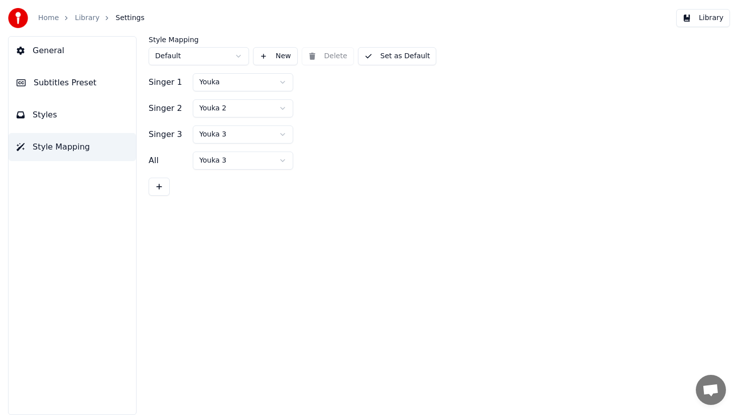
click at [67, 107] on button "Styles" at bounding box center [73, 115] width 128 height 28
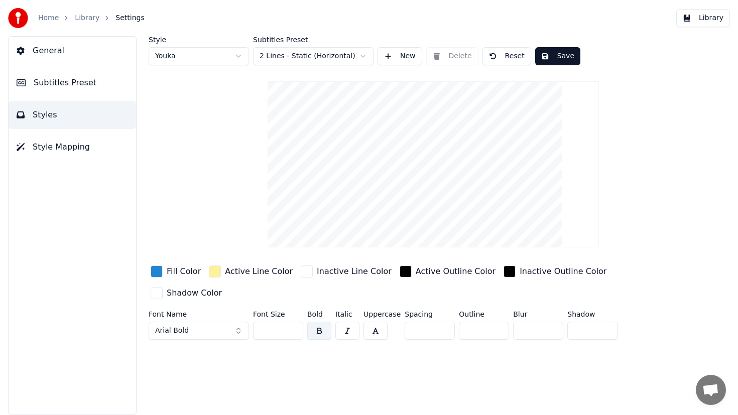
click at [64, 89] on button "Subtitles Preset" at bounding box center [73, 83] width 128 height 28
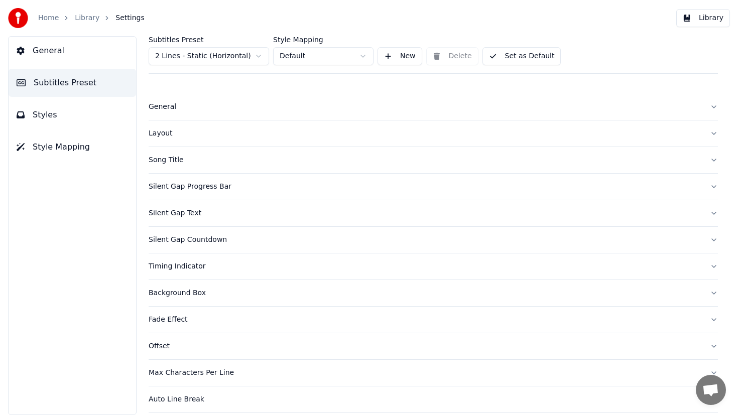
click at [54, 52] on span "General" at bounding box center [49, 51] width 32 height 12
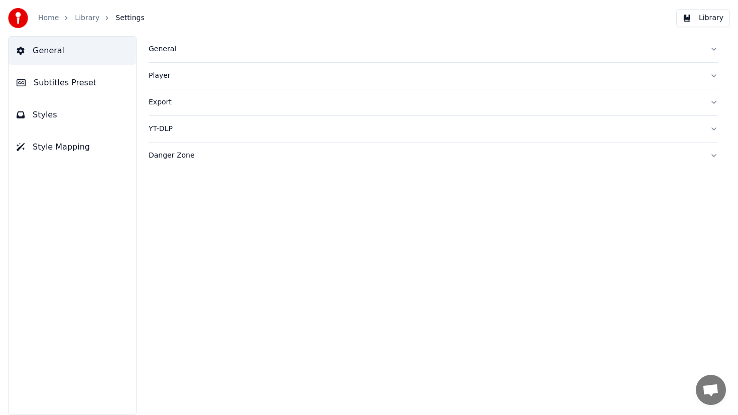
click at [88, 20] on link "Library" at bounding box center [87, 18] width 25 height 10
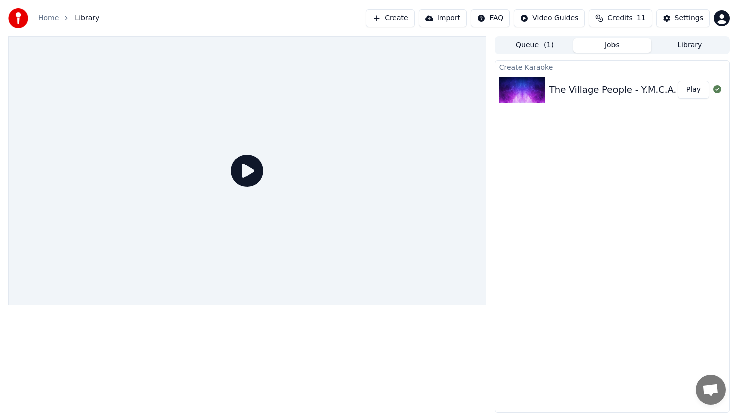
click at [573, 93] on div "The Village People - Y.M.C.A. (Instrumental Original)" at bounding box center [665, 90] width 233 height 14
click at [680, 46] on button "Library" at bounding box center [689, 45] width 77 height 15
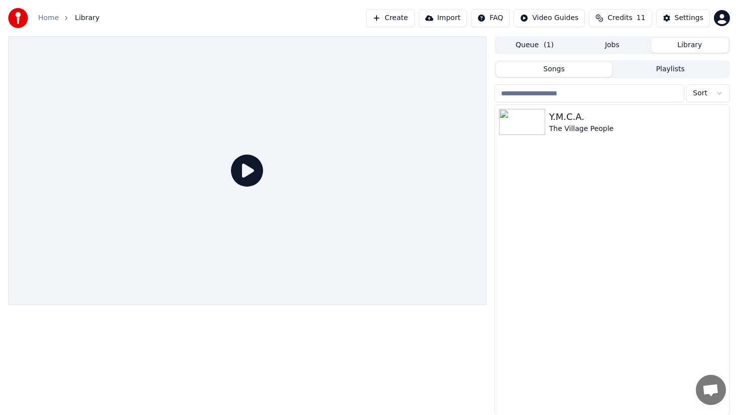
click at [631, 46] on button "Jobs" at bounding box center [611, 45] width 77 height 15
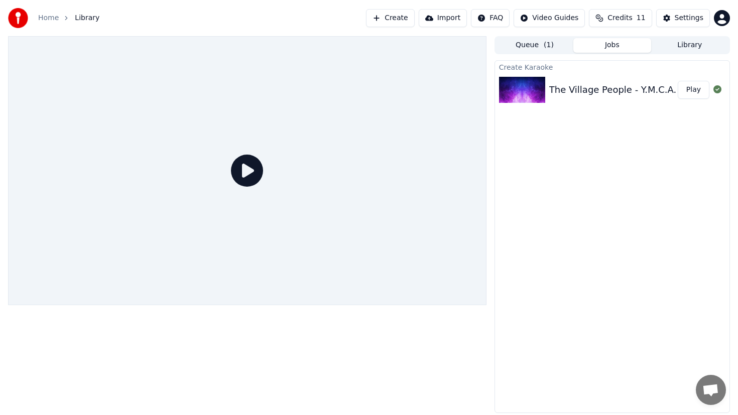
click at [601, 98] on div "The Village People - Y.M.C.A. (Instrumental Original) Play" at bounding box center [612, 90] width 234 height 34
click at [281, 344] on div at bounding box center [247, 224] width 479 height 377
click at [45, 15] on link "Home" at bounding box center [48, 18] width 21 height 10
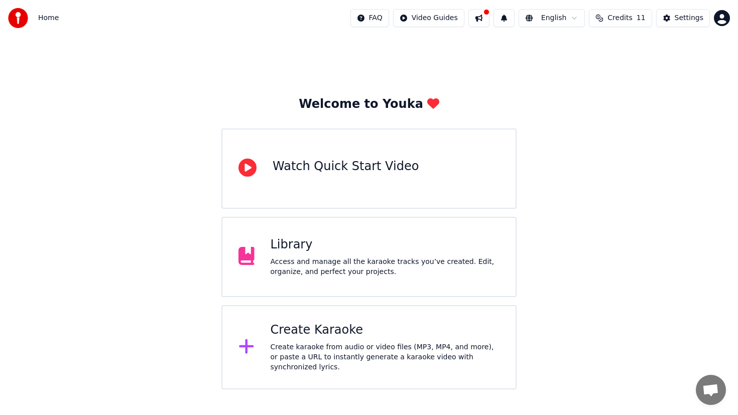
click at [484, 16] on button at bounding box center [478, 18] width 21 height 18
click at [484, 18] on button at bounding box center [478, 18] width 21 height 18
click at [568, 20] on html "Home FAQ Video Guides English Credits 11 Settings Welcome to Youka Watch Quick …" at bounding box center [369, 195] width 738 height 390
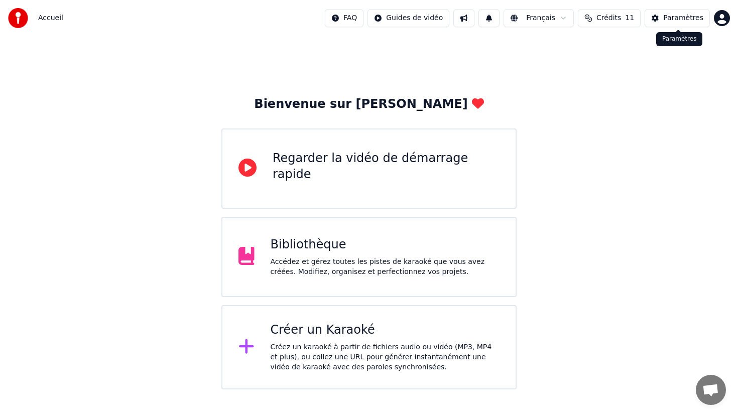
click at [674, 8] on div "Accueil FAQ Guides de vidéo Français Crédits 11 Paramètres" at bounding box center [369, 18] width 738 height 36
click at [472, 226] on div "Bibliothèque Accédez et gérez toutes les pistes de karaoké que vous avez créées…" at bounding box center [368, 257] width 295 height 80
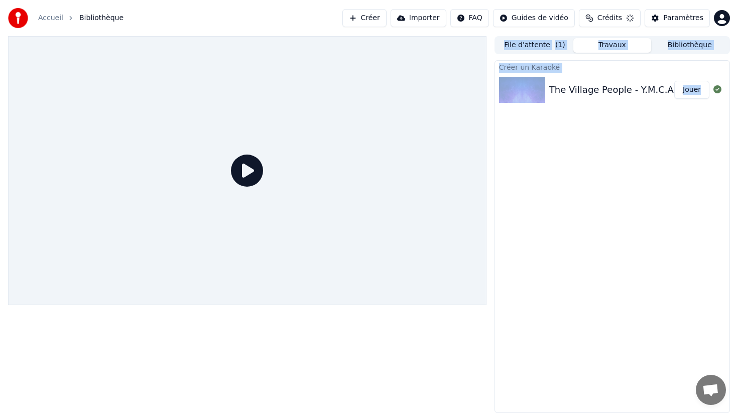
click at [472, 226] on div at bounding box center [247, 170] width 479 height 269
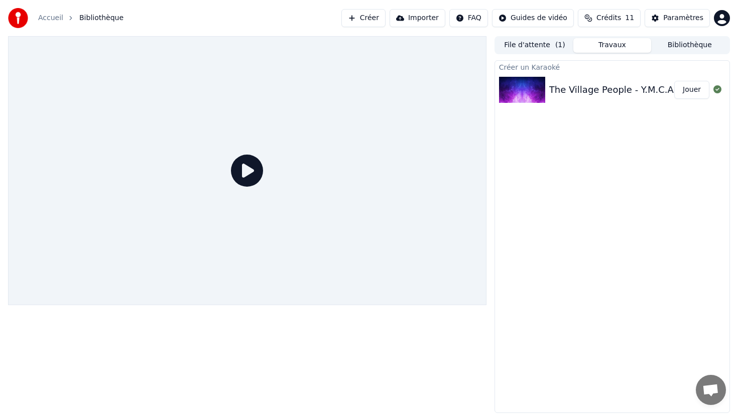
click at [584, 100] on div "The Village People - Y.M.C.A. (Instrumental Original) Jouer" at bounding box center [612, 90] width 234 height 34
click at [565, 86] on div "The Village People - Y.M.C.A. (Instrumental Original)" at bounding box center [665, 90] width 233 height 14
click at [532, 85] on img at bounding box center [522, 90] width 46 height 26
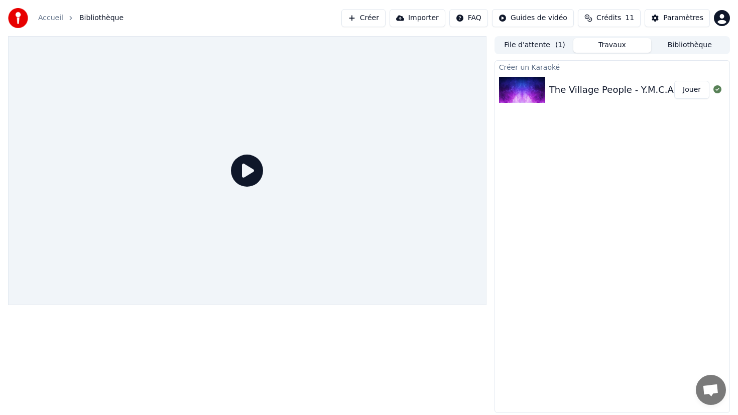
click at [241, 175] on icon at bounding box center [247, 171] width 32 height 32
click at [248, 168] on icon at bounding box center [247, 171] width 32 height 32
click at [621, 86] on div "The Village People - Y.M.C.A. (Instrumental Original)" at bounding box center [665, 90] width 233 height 14
click at [685, 90] on button "Jouer" at bounding box center [691, 90] width 35 height 18
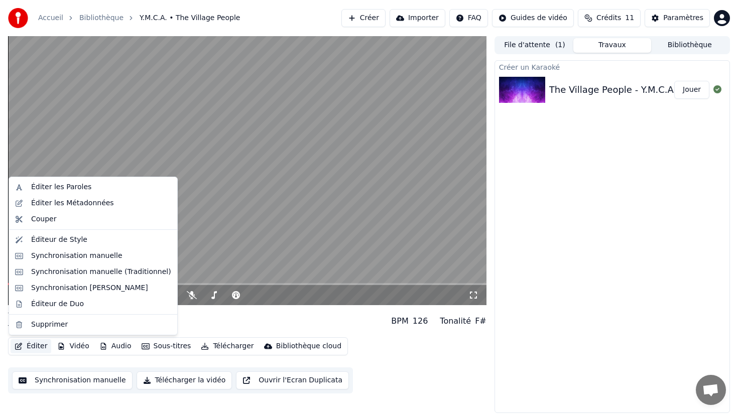
click at [34, 346] on button "Éditer" at bounding box center [31, 346] width 41 height 14
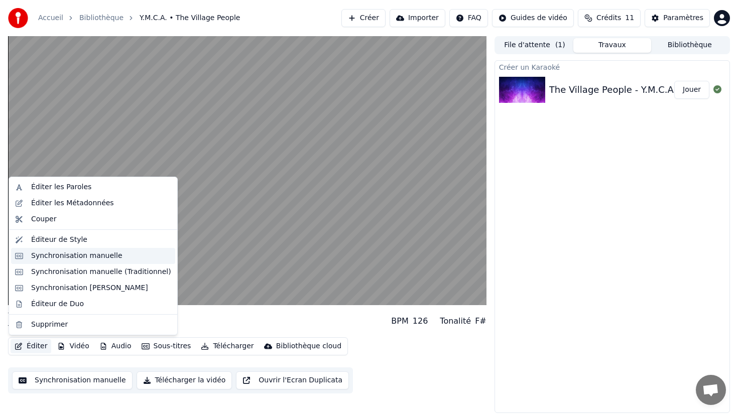
click at [95, 256] on div "Synchronisation manuelle" at bounding box center [76, 256] width 91 height 10
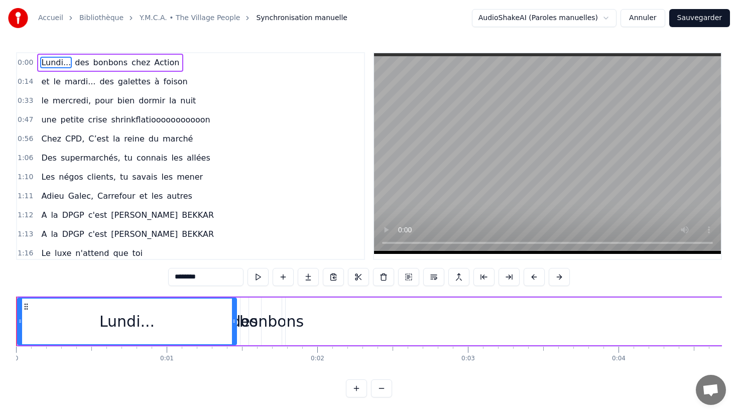
click at [198, 14] on link "Y.M.C.A. • The Village People" at bounding box center [190, 18] width 100 height 10
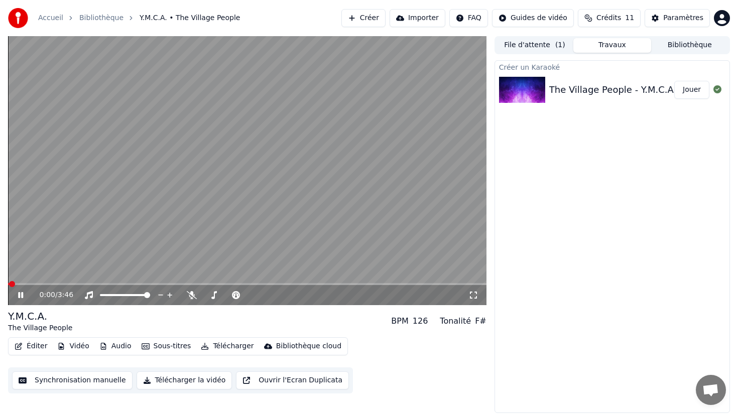
click at [97, 387] on button "Synchronisation manuelle" at bounding box center [72, 381] width 121 height 18
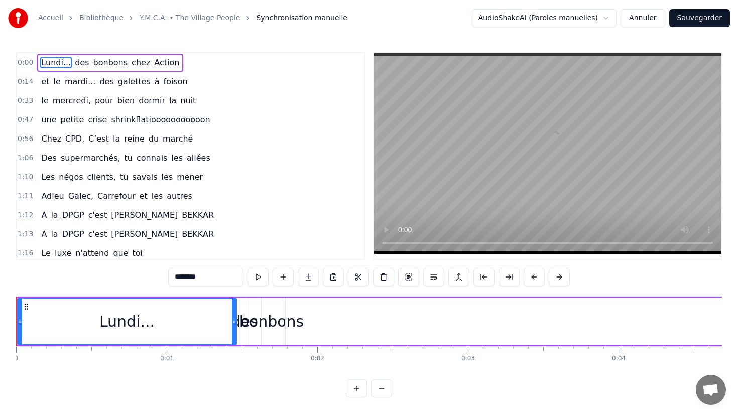
click at [208, 16] on link "Y.M.C.A. • The Village People" at bounding box center [190, 18] width 100 height 10
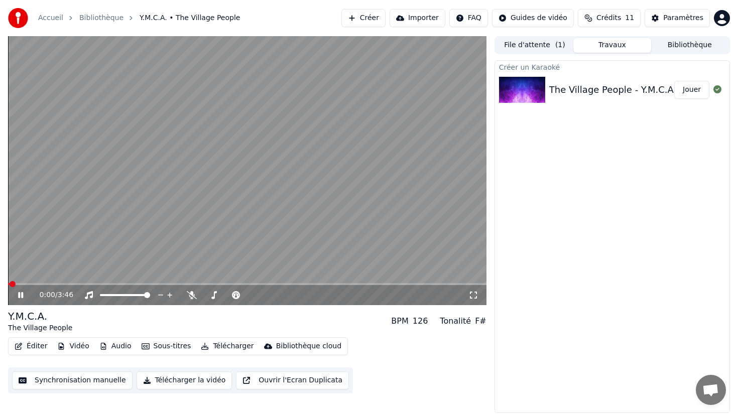
click at [104, 380] on button "Synchronisation manuelle" at bounding box center [72, 381] width 121 height 18
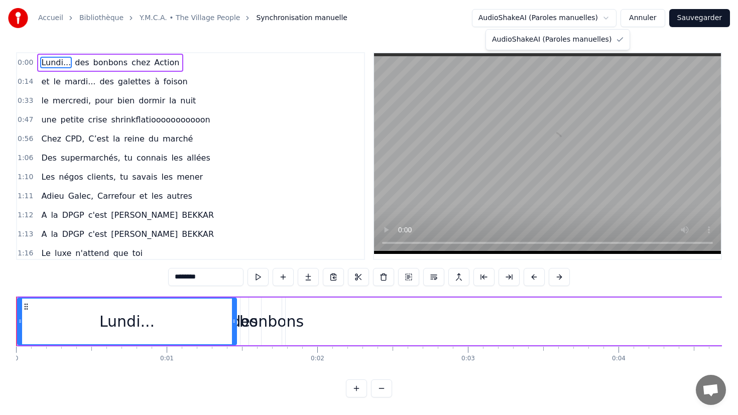
click at [556, 18] on html "Accueil Bibliothèque Y.M.C.A. • The Village People Synchronisation manuelle Aud…" at bounding box center [369, 207] width 738 height 414
click at [585, 9] on html "Accueil Bibliothèque Y.M.C.A. • The Village People Synchronisation manuelle Aud…" at bounding box center [369, 207] width 738 height 414
click at [648, 14] on button "Annuler" at bounding box center [643, 18] width 44 height 18
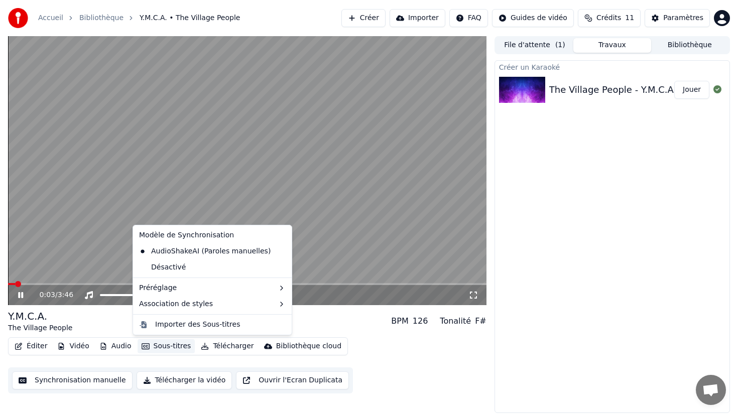
click at [163, 347] on button "Sous-titres" at bounding box center [167, 346] width 58 height 14
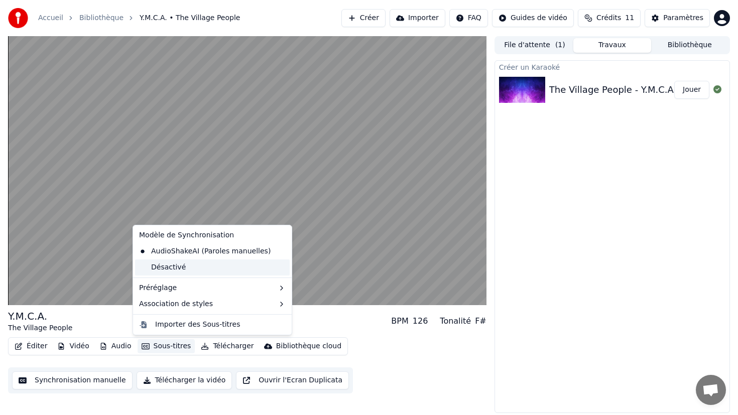
click at [199, 275] on div "Désactivé" at bounding box center [212, 268] width 155 height 16
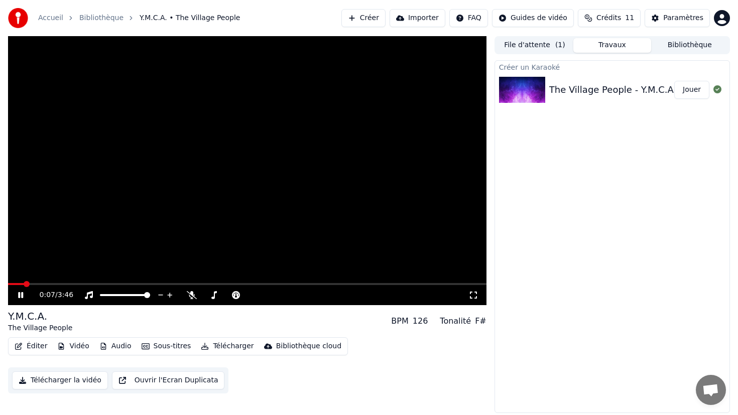
click at [38, 347] on button "Éditer" at bounding box center [31, 346] width 41 height 14
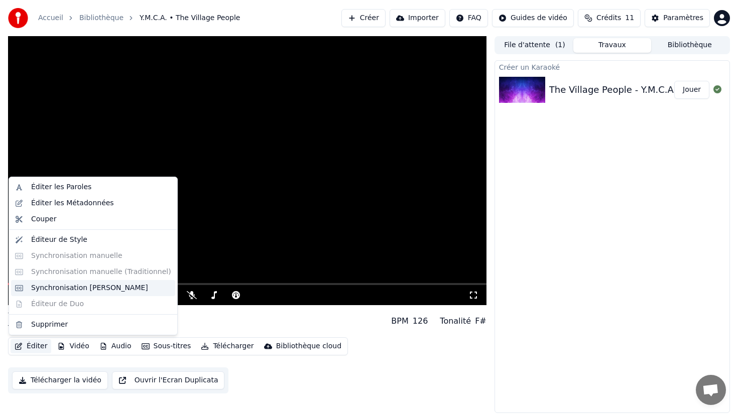
click at [91, 285] on div "Synchronisation [PERSON_NAME]" at bounding box center [89, 288] width 117 height 10
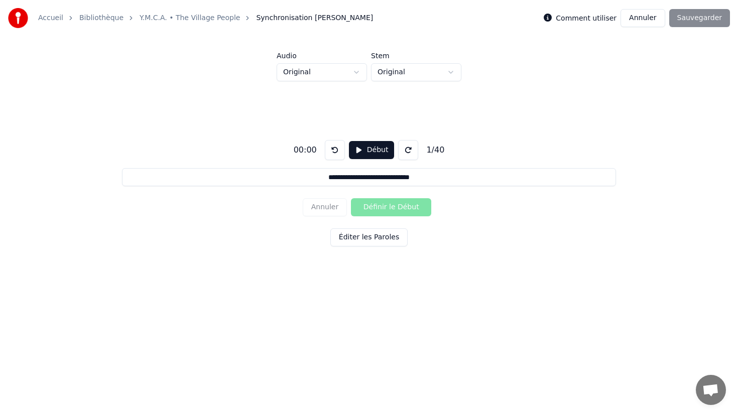
click at [312, 153] on div "00:00" at bounding box center [305, 150] width 31 height 12
drag, startPoint x: 302, startPoint y: 150, endPoint x: 316, endPoint y: 150, distance: 13.6
click at [316, 150] on div "00:00" at bounding box center [305, 150] width 31 height 12
click at [307, 153] on div "00:00" at bounding box center [305, 150] width 31 height 12
click at [365, 235] on button "Éditer les Paroles" at bounding box center [368, 237] width 77 height 18
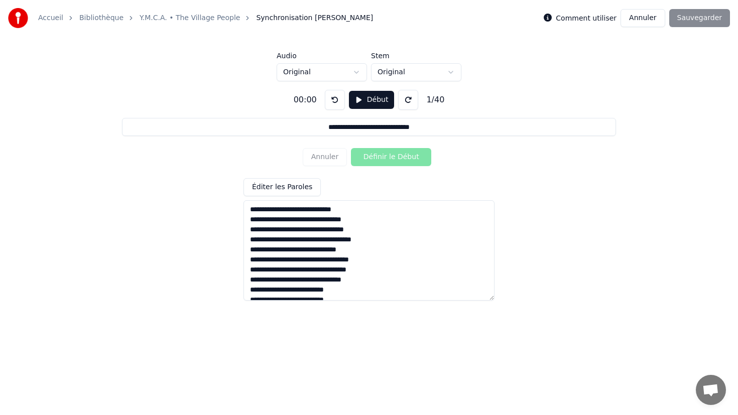
click at [343, 239] on textarea at bounding box center [369, 250] width 251 height 100
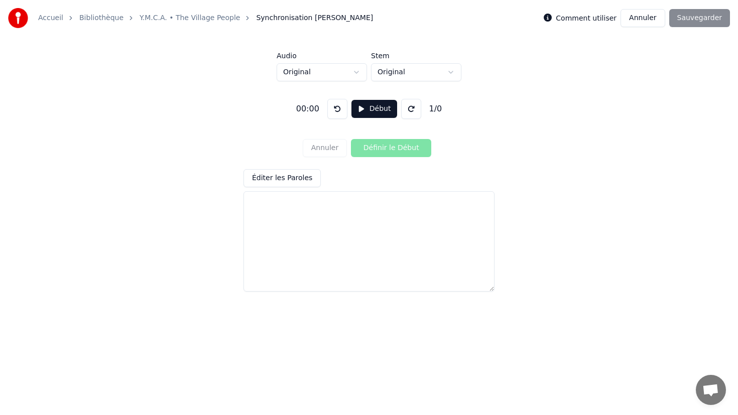
paste textarea "**********"
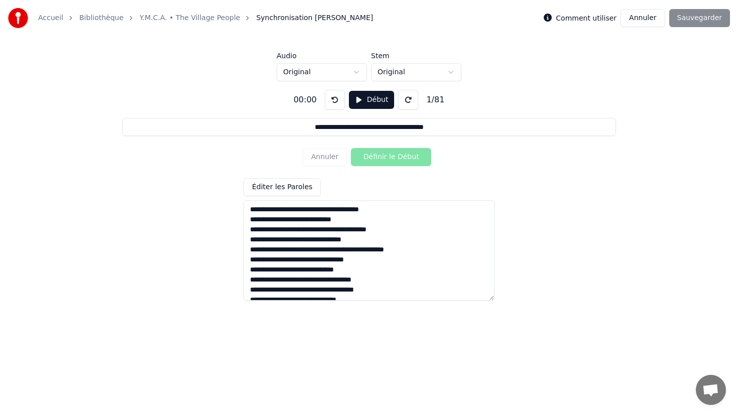
type textarea "**********"
click at [362, 173] on div "**********" at bounding box center [369, 191] width 706 height 220
click at [697, 15] on div "Comment utiliser Annuler Sauvegarder" at bounding box center [637, 18] width 186 height 18
click at [529, 175] on div "**********" at bounding box center [369, 191] width 706 height 220
click at [398, 195] on div "Éditer les Paroles" at bounding box center [369, 239] width 251 height 123
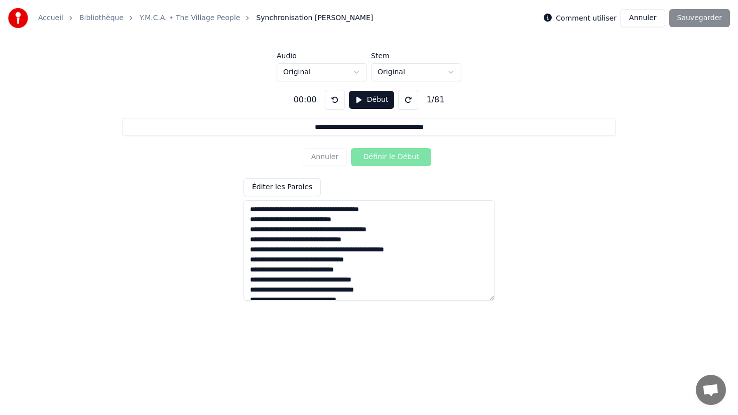
click at [396, 216] on textarea at bounding box center [369, 250] width 251 height 100
click at [386, 161] on div "Annuler Définir le Début" at bounding box center [369, 157] width 133 height 26
click at [298, 182] on button "Éditer les Paroles" at bounding box center [282, 187] width 77 height 18
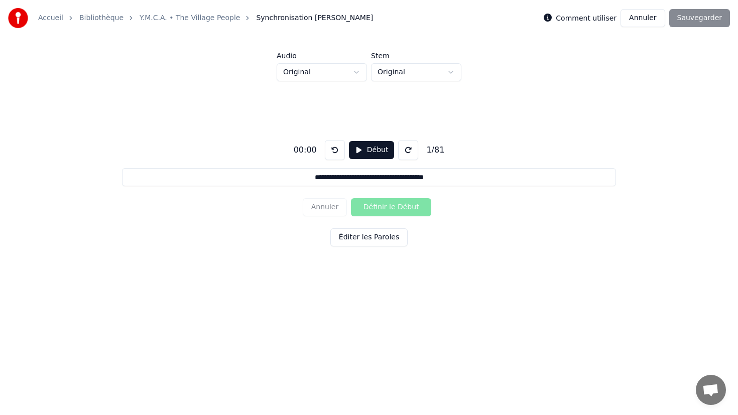
click at [703, 12] on div "Comment utiliser Annuler Sauvegarder" at bounding box center [637, 18] width 186 height 18
click at [365, 152] on button "Début" at bounding box center [372, 150] width 46 height 18
click at [400, 209] on button "Définir le Début" at bounding box center [391, 207] width 80 height 18
click at [405, 69] on html "**********" at bounding box center [369, 158] width 738 height 317
click at [350, 80] on html "**********" at bounding box center [369, 158] width 738 height 317
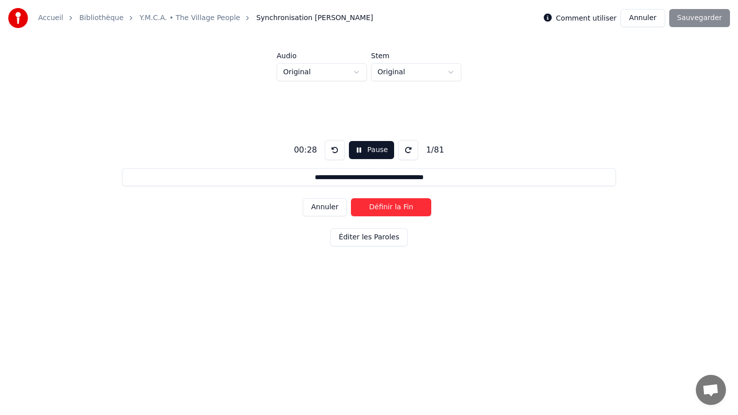
click at [346, 77] on html "**********" at bounding box center [369, 158] width 738 height 317
click at [346, 76] on html "**********" at bounding box center [369, 158] width 738 height 317
click at [379, 207] on button "Définir la Fin" at bounding box center [391, 207] width 80 height 18
type input "**********"
click at [697, 13] on div "Comment utiliser Annuler Sauvegarder" at bounding box center [637, 18] width 186 height 18
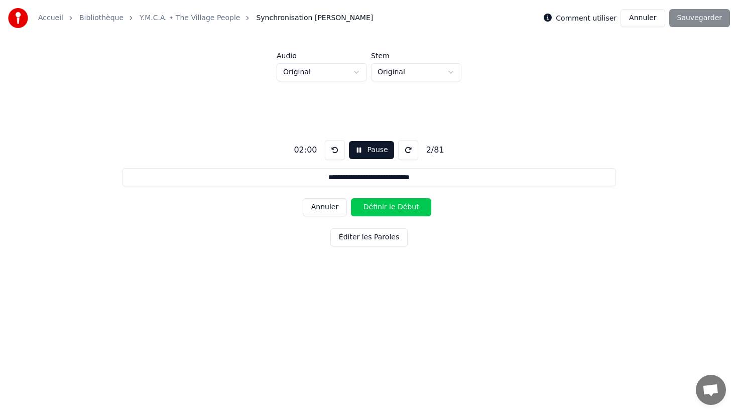
click at [648, 24] on button "Annuler" at bounding box center [643, 18] width 44 height 18
